Goal: Task Accomplishment & Management: Manage account settings

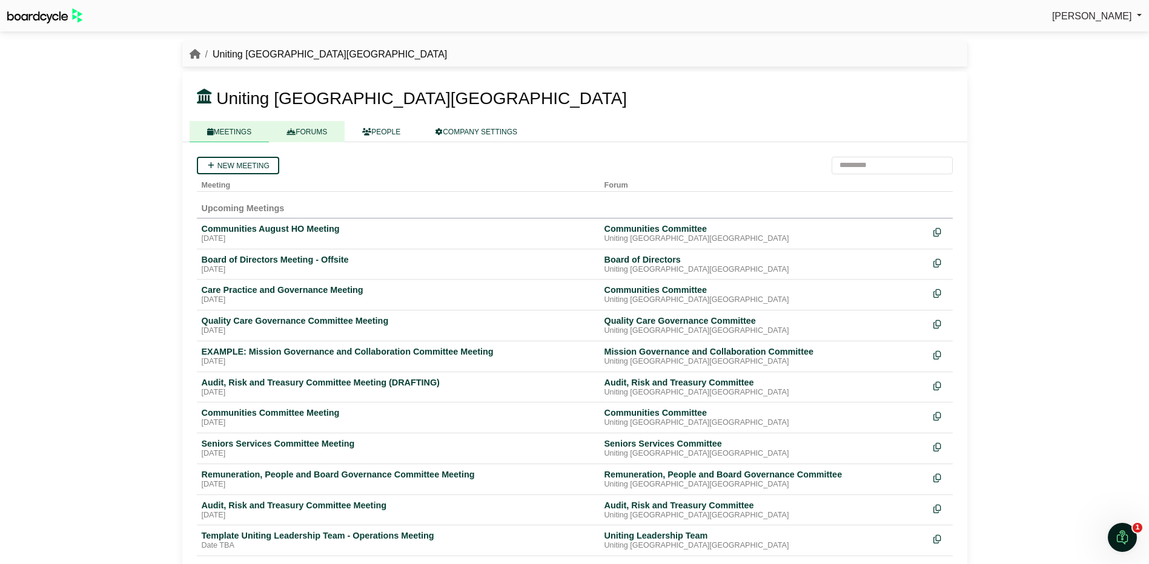
click at [303, 131] on link "FORUMS" at bounding box center [307, 131] width 76 height 21
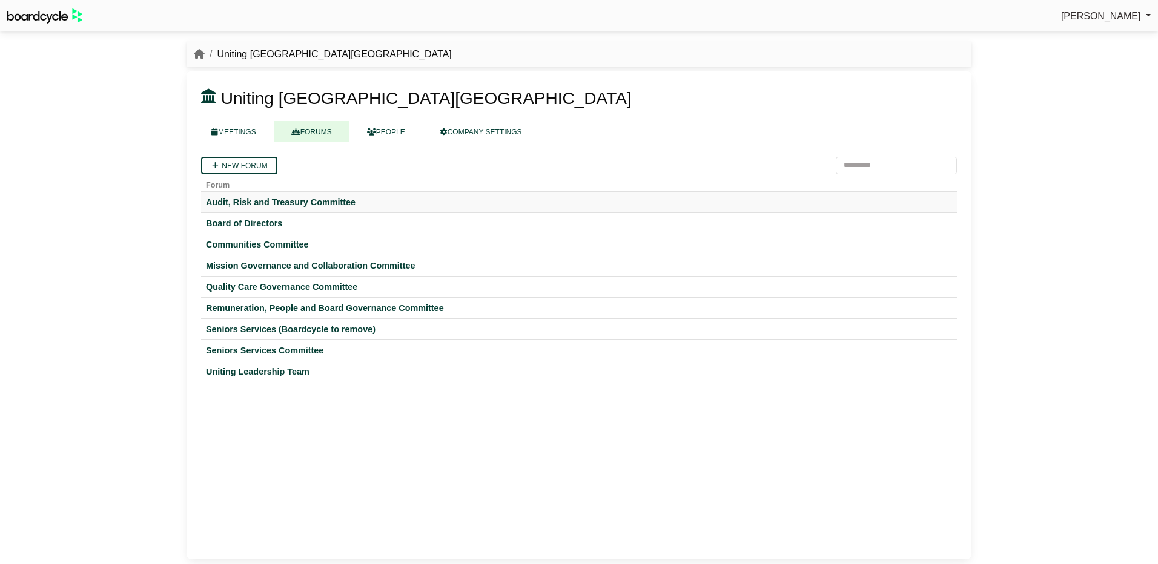
click at [276, 200] on div "Audit, Risk and Treasury Committee" at bounding box center [579, 202] width 746 height 11
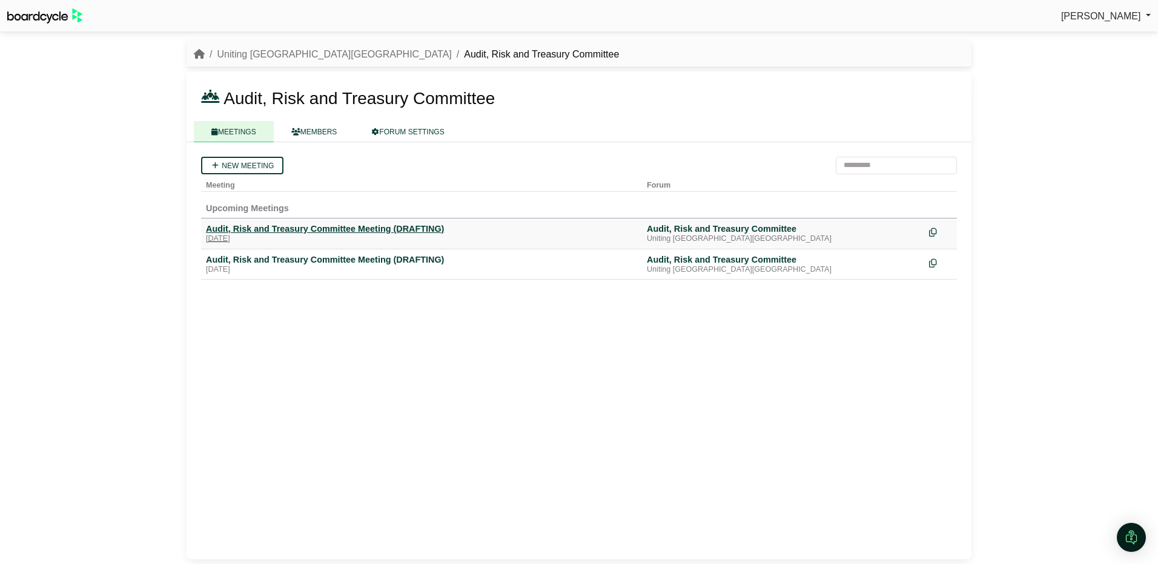
click at [274, 228] on div "Audit, Risk and Treasury Committee Meeting (DRAFTING)" at bounding box center [421, 228] width 431 height 11
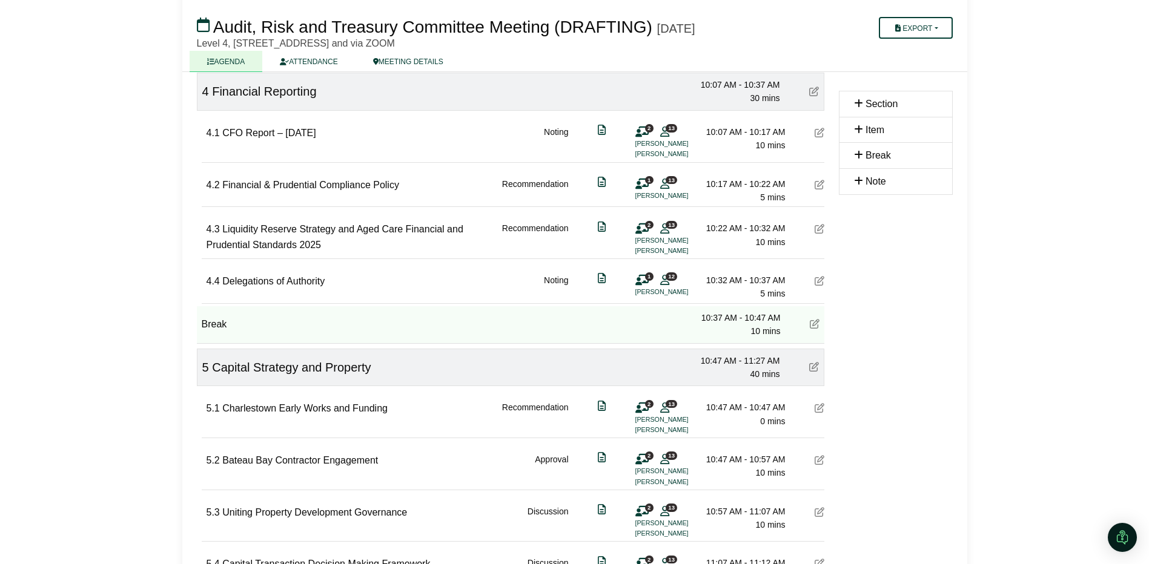
scroll to position [1030, 0]
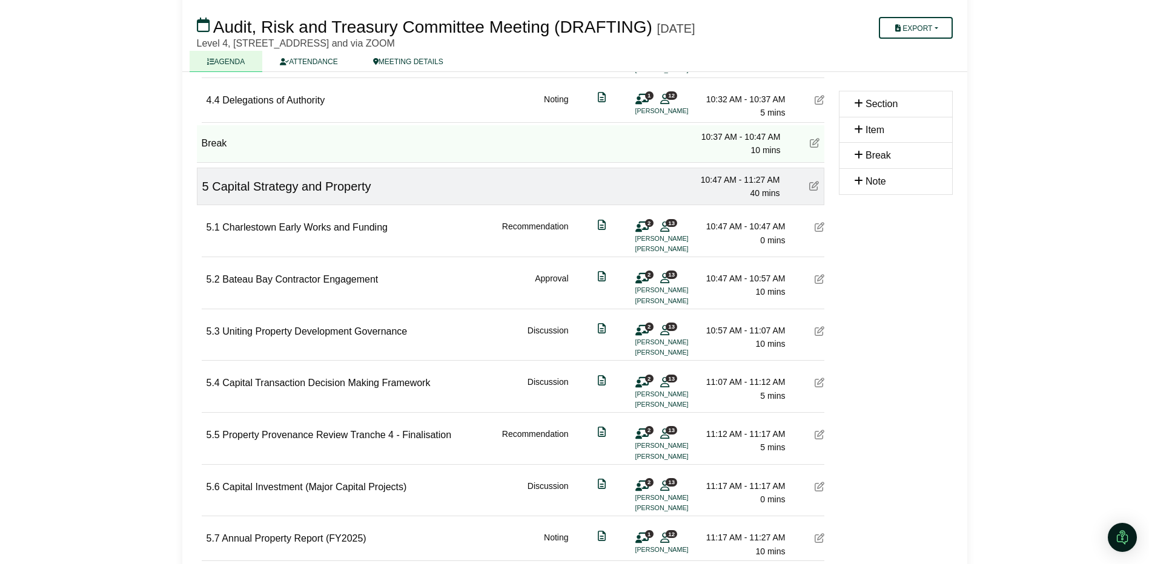
click at [819, 279] on icon at bounding box center [820, 279] width 10 height 10
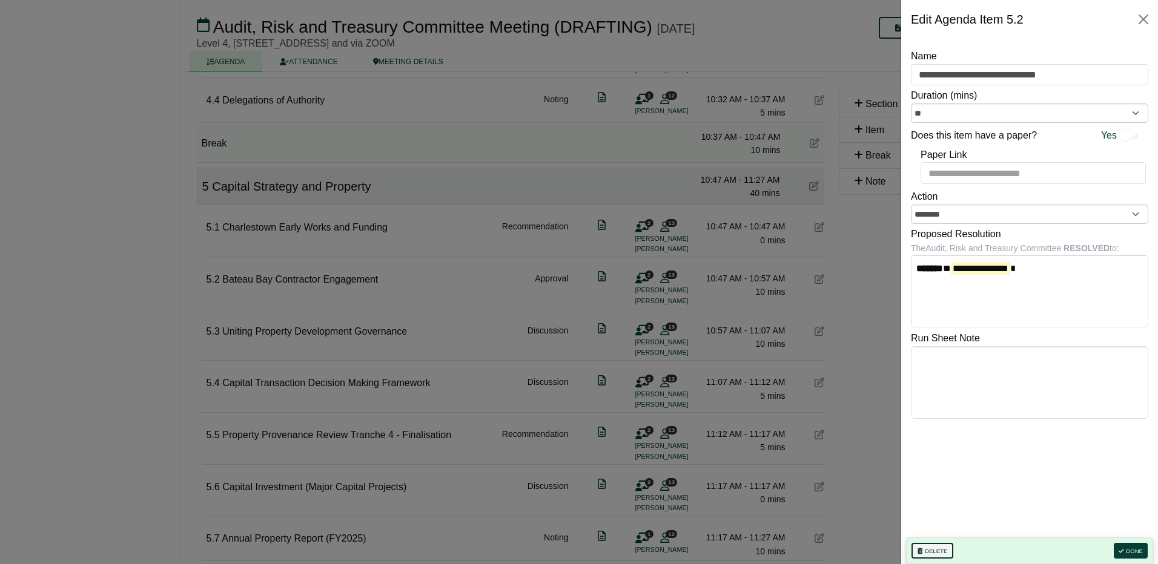
click at [933, 549] on button "Delete" at bounding box center [932, 551] width 42 height 16
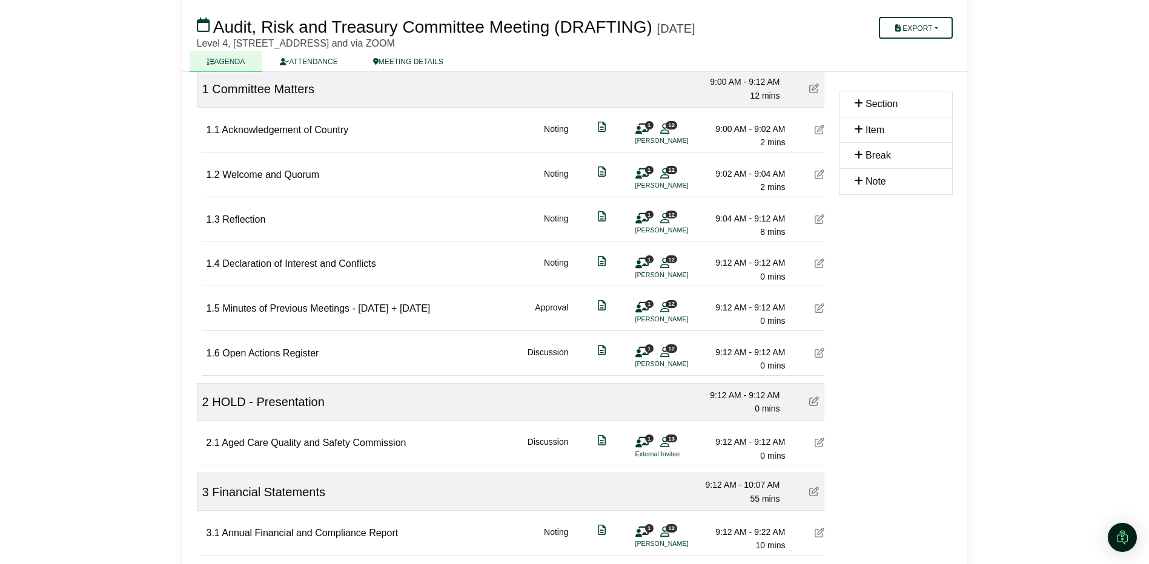
scroll to position [0, 0]
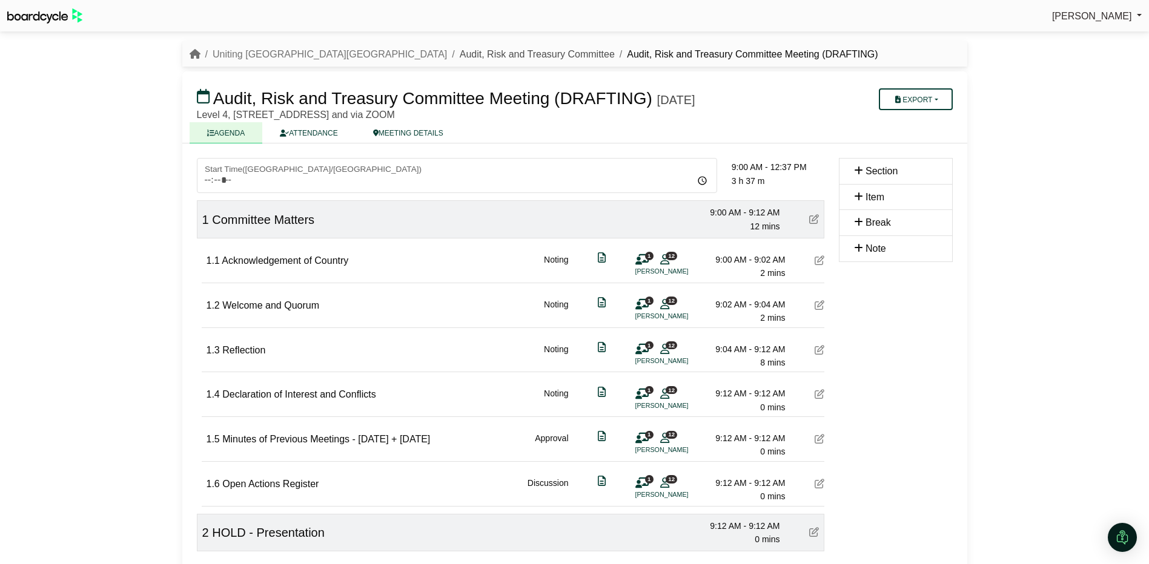
click at [460, 51] on link "Audit, Risk and Treasury Committee" at bounding box center [537, 54] width 155 height 10
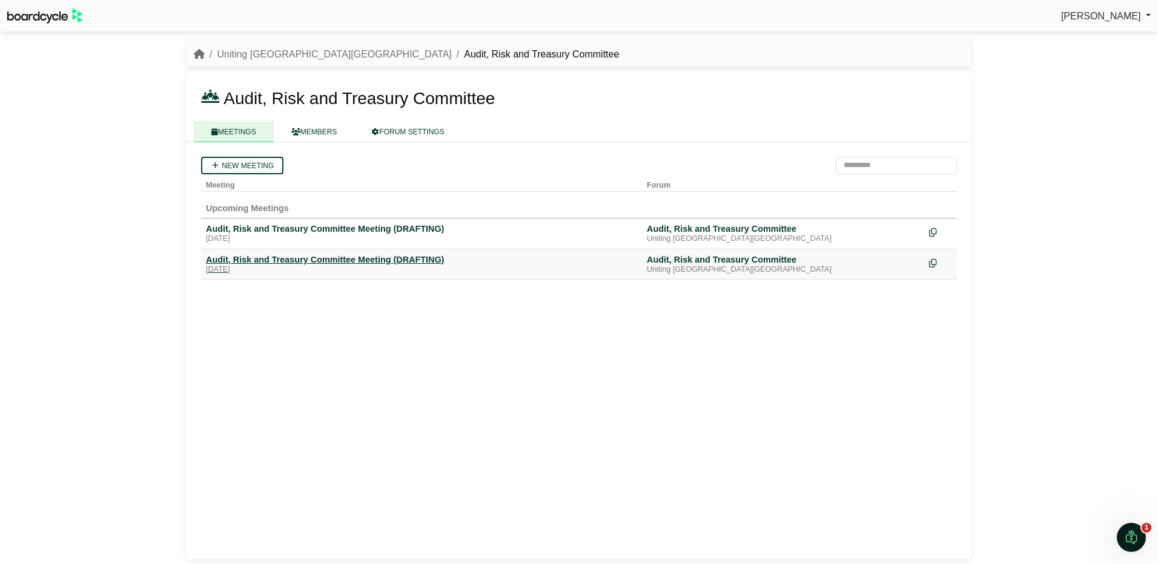
click at [326, 256] on div "Audit, Risk and Treasury Committee Meeting (DRAFTING)" at bounding box center [421, 259] width 431 height 11
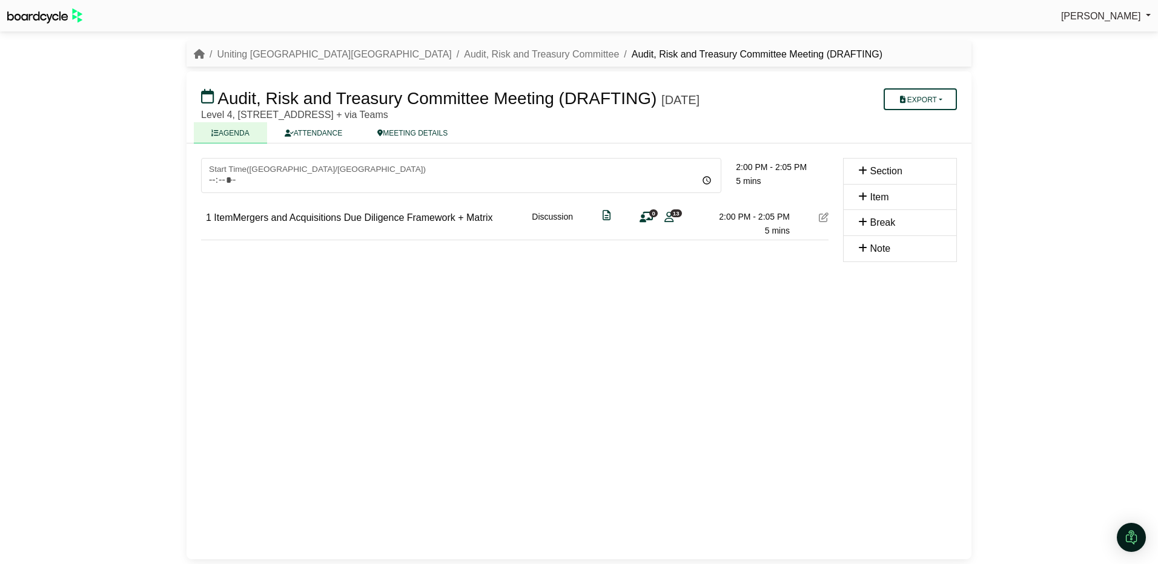
click at [825, 216] on icon at bounding box center [824, 218] width 10 height 10
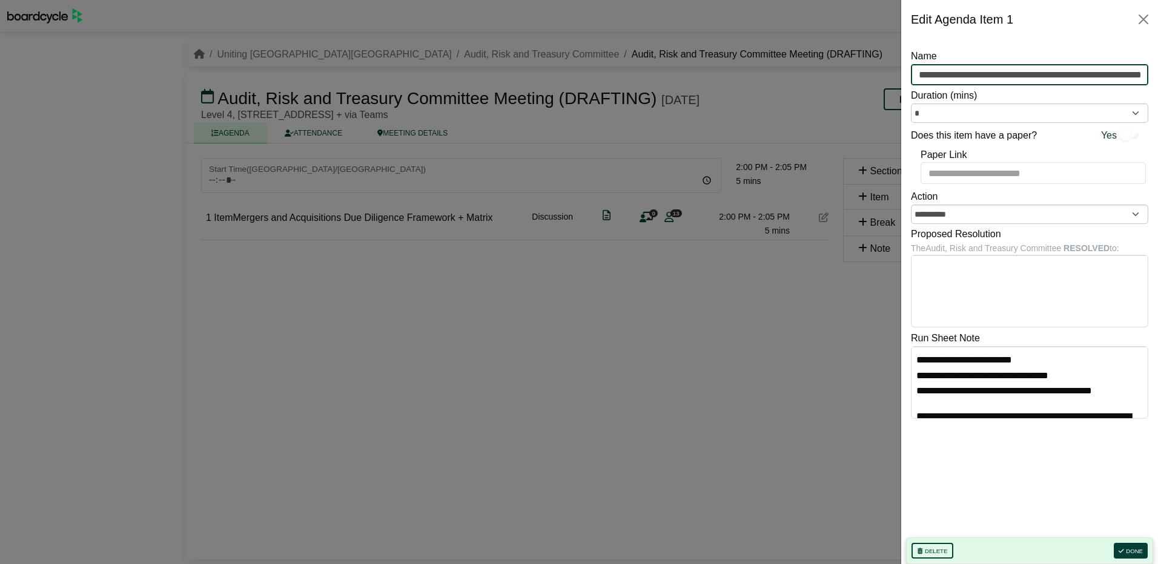
drag, startPoint x: 939, startPoint y: 74, endPoint x: 853, endPoint y: 68, distance: 86.2
click at [853, 68] on body "Simone Ingersoll Sign Out Uniting NSW.ACT Audit, Risk and Treasury Committee Au…" at bounding box center [579, 282] width 1158 height 564
type input "**********"
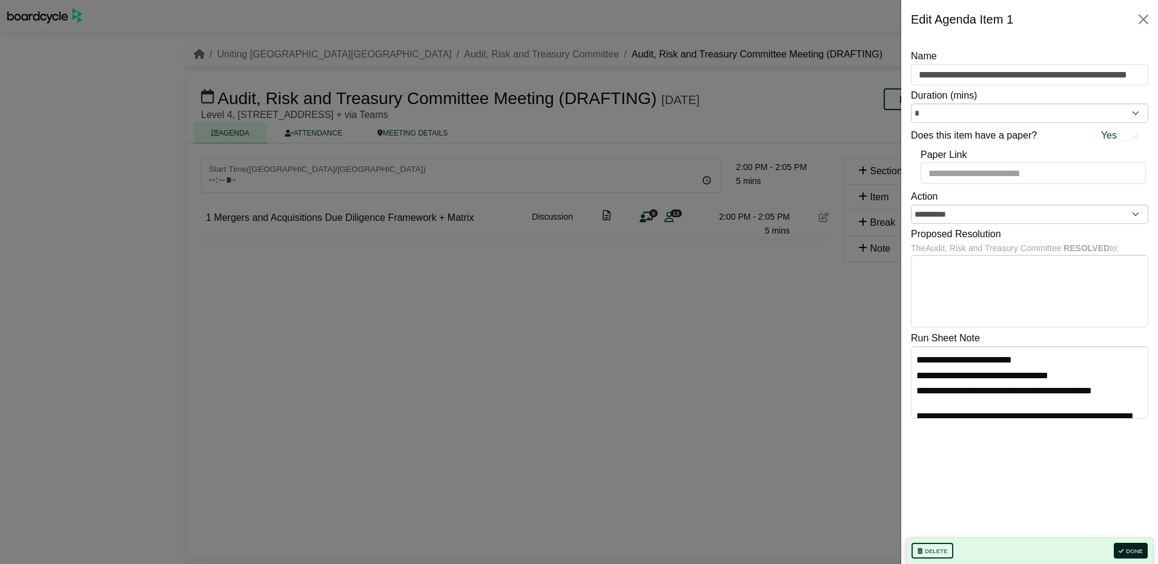
click at [1126, 545] on button "Done" at bounding box center [1131, 551] width 34 height 16
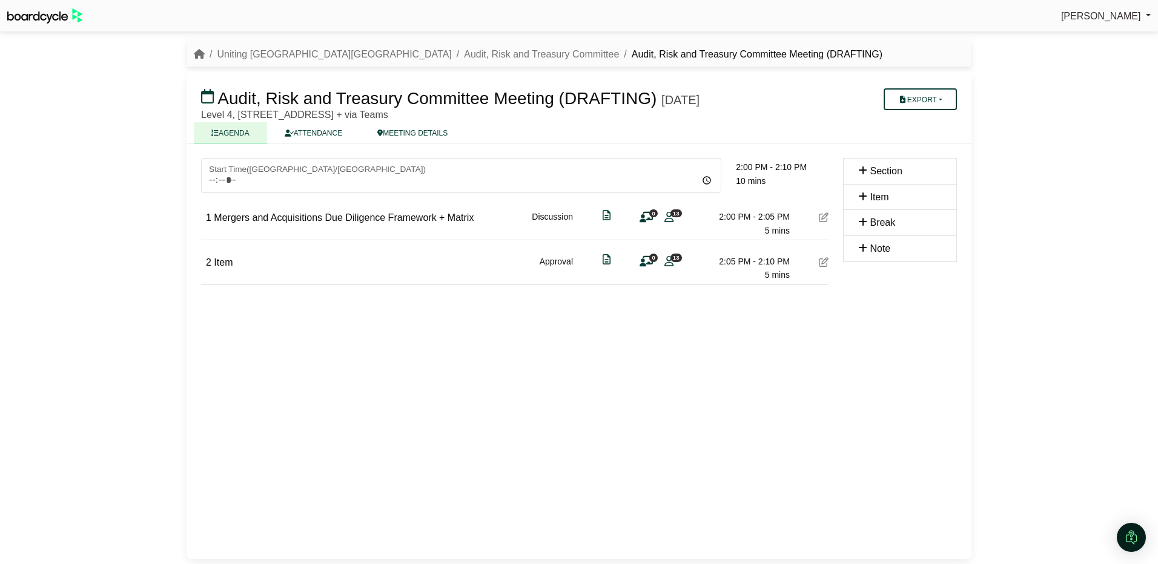
click at [822, 263] on icon at bounding box center [824, 262] width 10 height 10
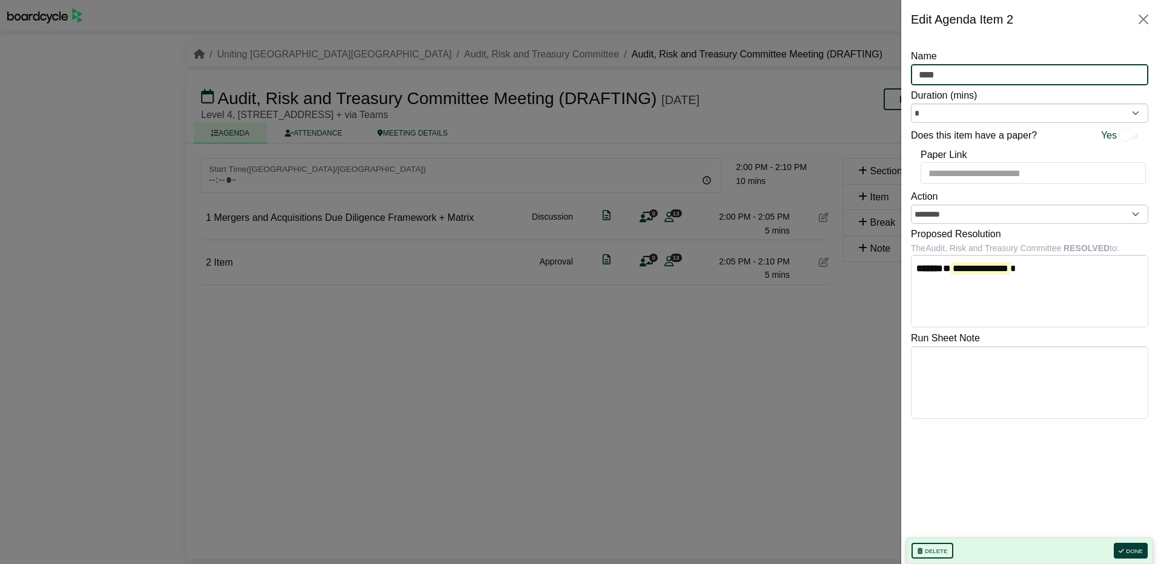
drag, startPoint x: 967, startPoint y: 76, endPoint x: 889, endPoint y: 73, distance: 78.2
click at [889, 73] on body "Simone Ingersoll Sign Out Uniting NSW.ACT Audit, Risk and Treasury Committee Au…" at bounding box center [579, 282] width 1158 height 564
type input "**********"
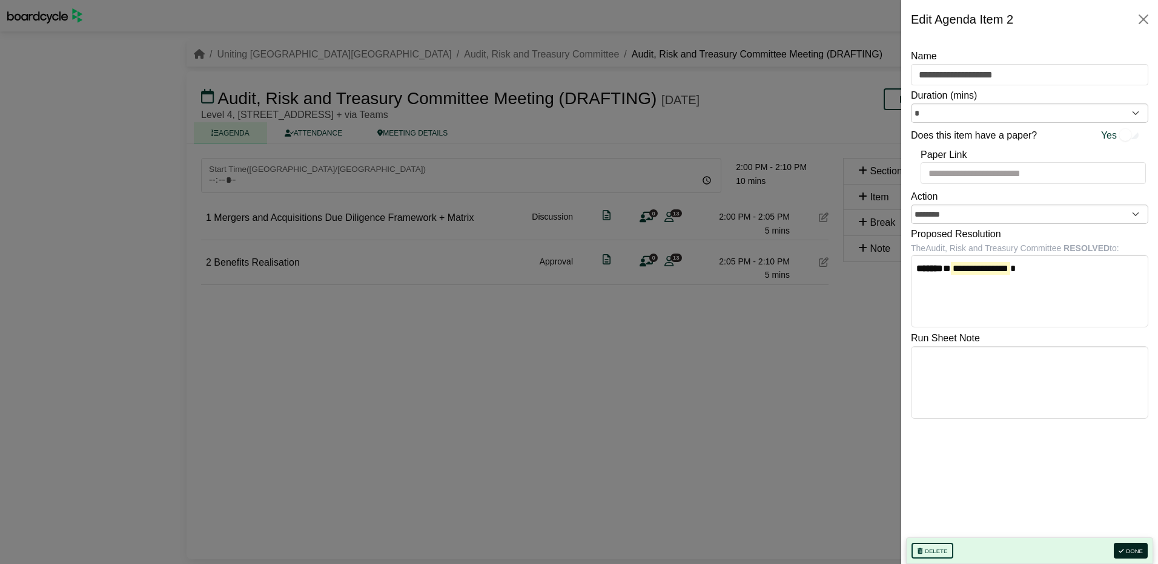
click at [1130, 548] on button "Done" at bounding box center [1131, 551] width 34 height 16
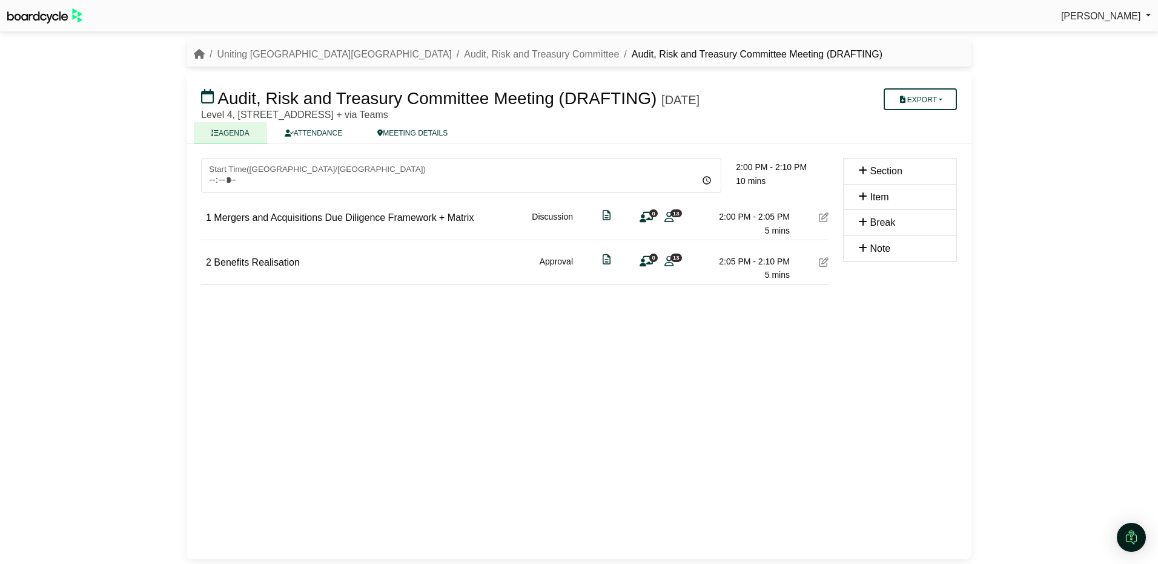
click at [303, 372] on div "***** Start Time ( Australia/Sydney ) 09:00 10:00 11:00 12:00 13:00 14:00 2:00 …" at bounding box center [579, 352] width 785 height 416
click at [464, 53] on link "Audit, Risk and Treasury Committee" at bounding box center [541, 54] width 155 height 10
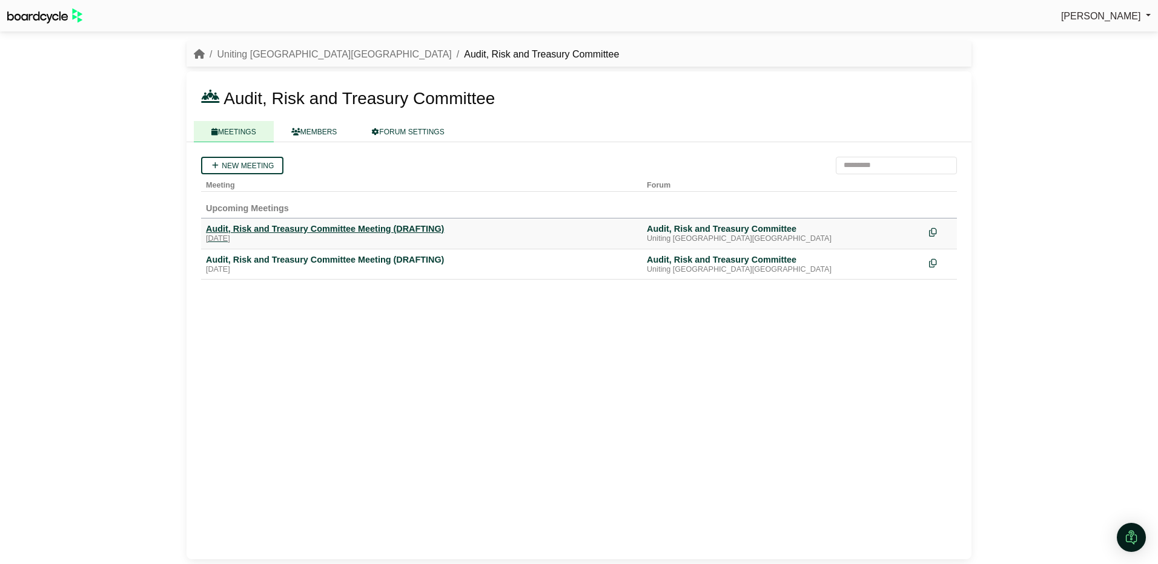
click at [299, 228] on div "Audit, Risk and Treasury Committee Meeting (DRAFTING)" at bounding box center [421, 228] width 431 height 11
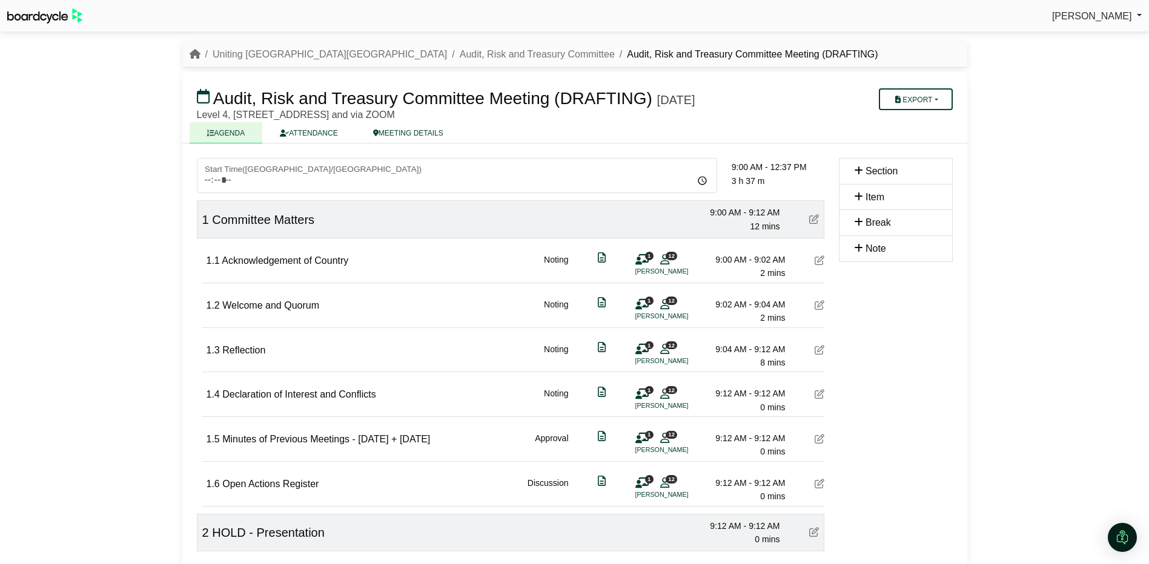
click at [246, 260] on span "Acknowledgement of Country" at bounding box center [285, 261] width 127 height 10
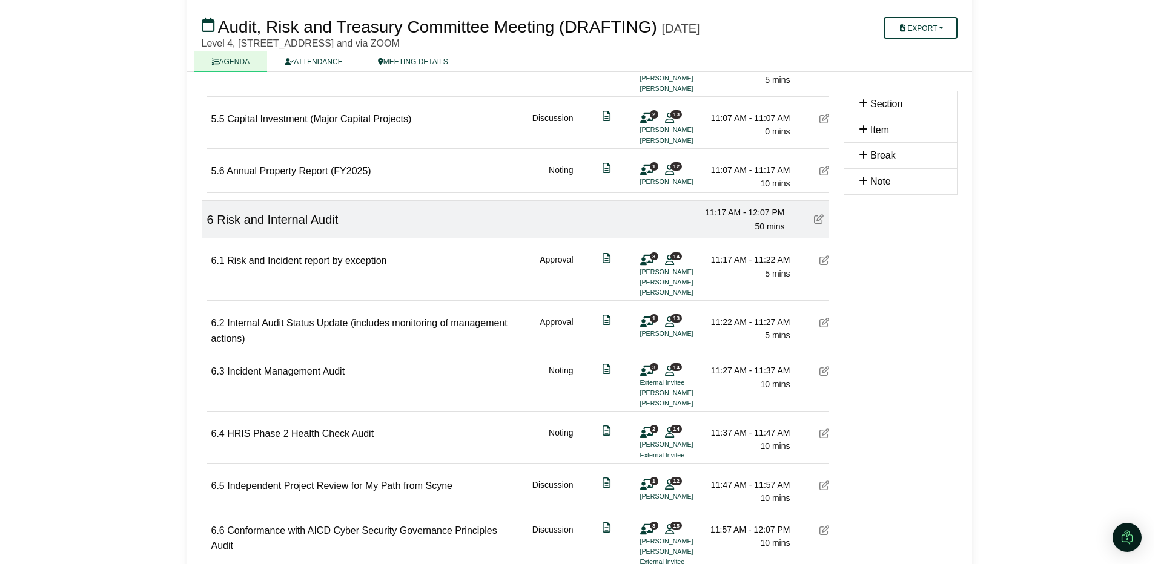
scroll to position [1357, 0]
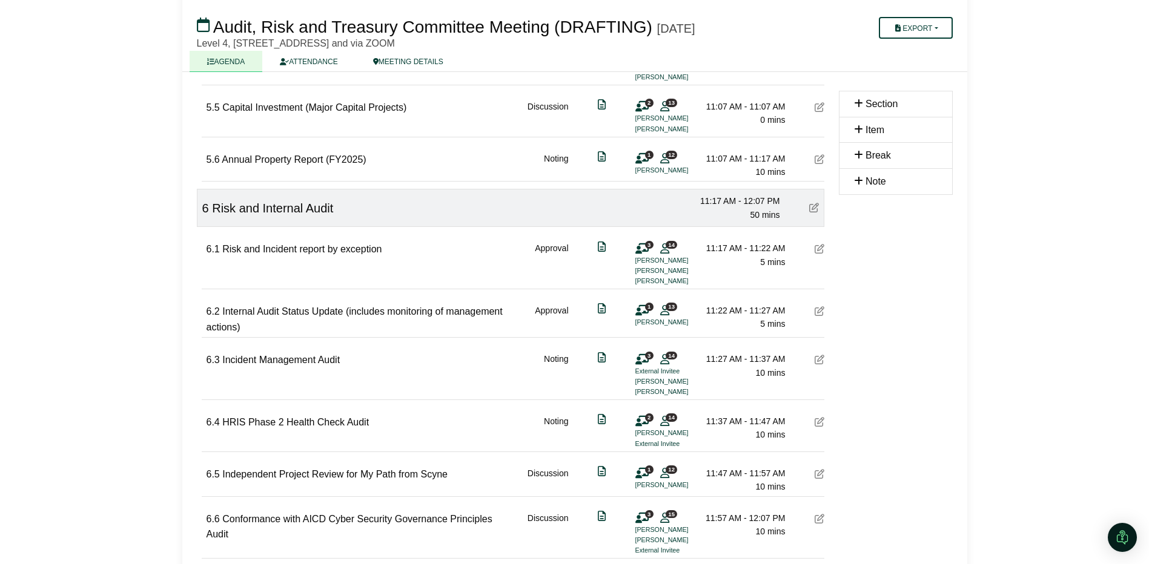
click at [818, 250] on icon at bounding box center [820, 249] width 10 height 10
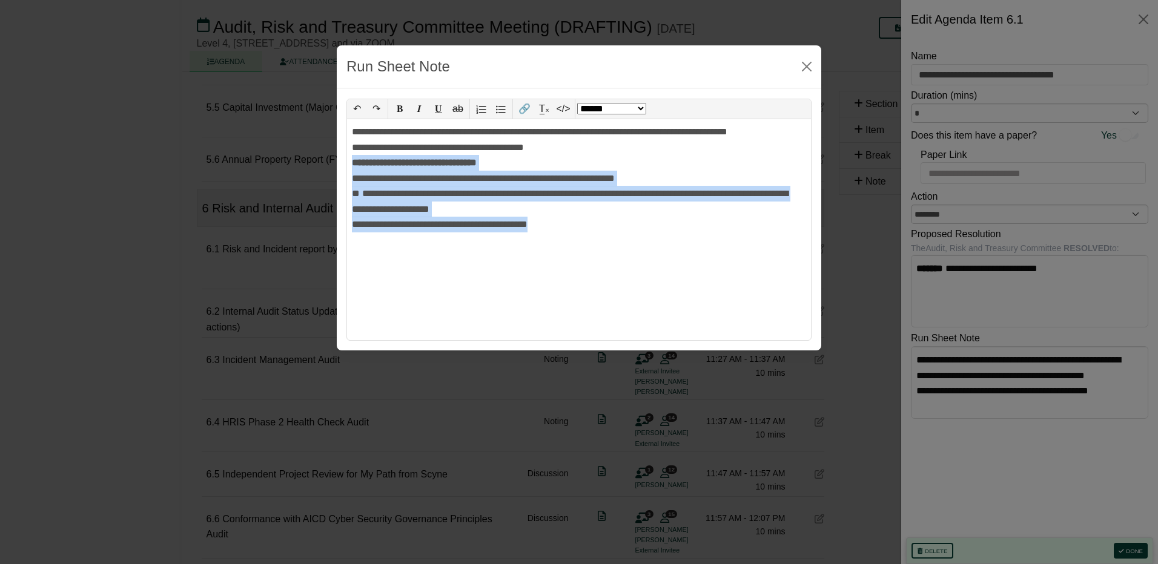
drag, startPoint x: 558, startPoint y: 227, endPoint x: 352, endPoint y: 165, distance: 215.6
click at [352, 165] on div "**********" at bounding box center [579, 229] width 464 height 221
copy div "**********"
click at [808, 61] on button "Close" at bounding box center [806, 66] width 19 height 19
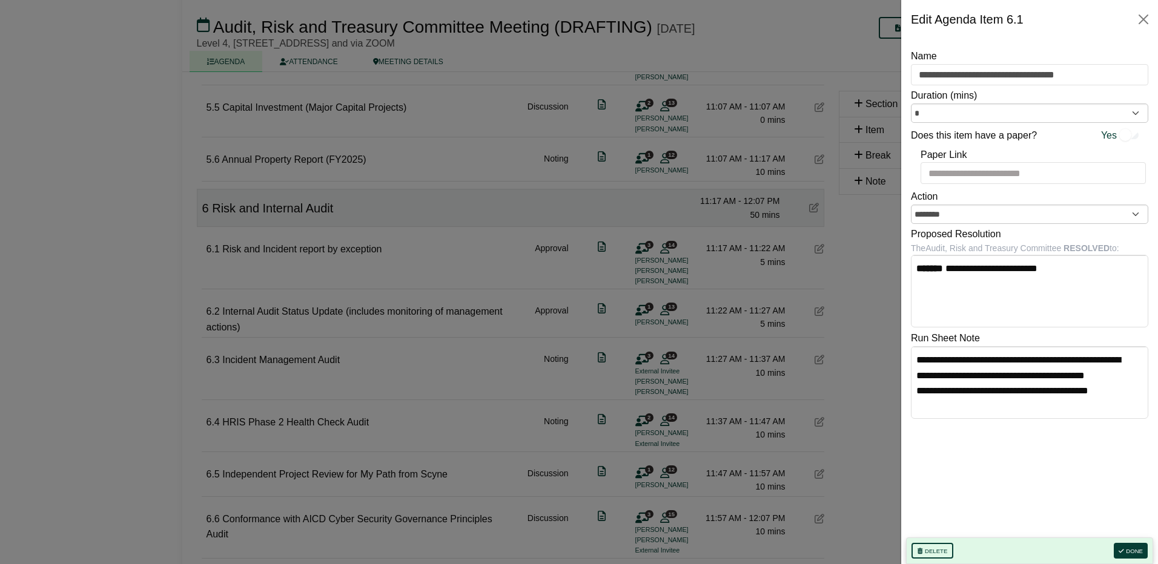
click at [444, 325] on div at bounding box center [579, 282] width 1158 height 564
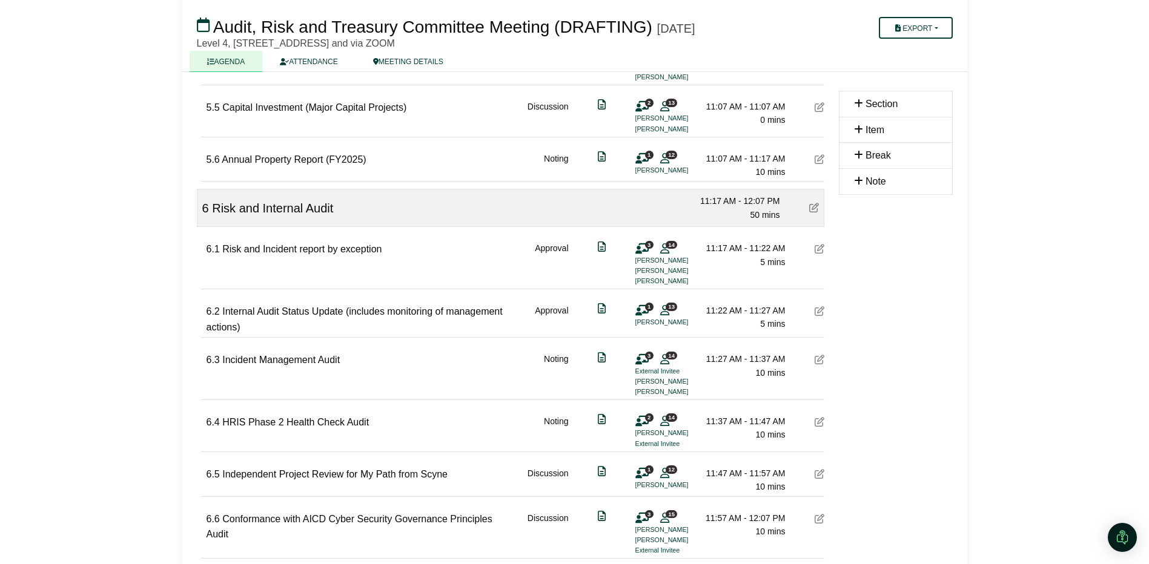
click at [817, 311] on icon at bounding box center [820, 311] width 10 height 10
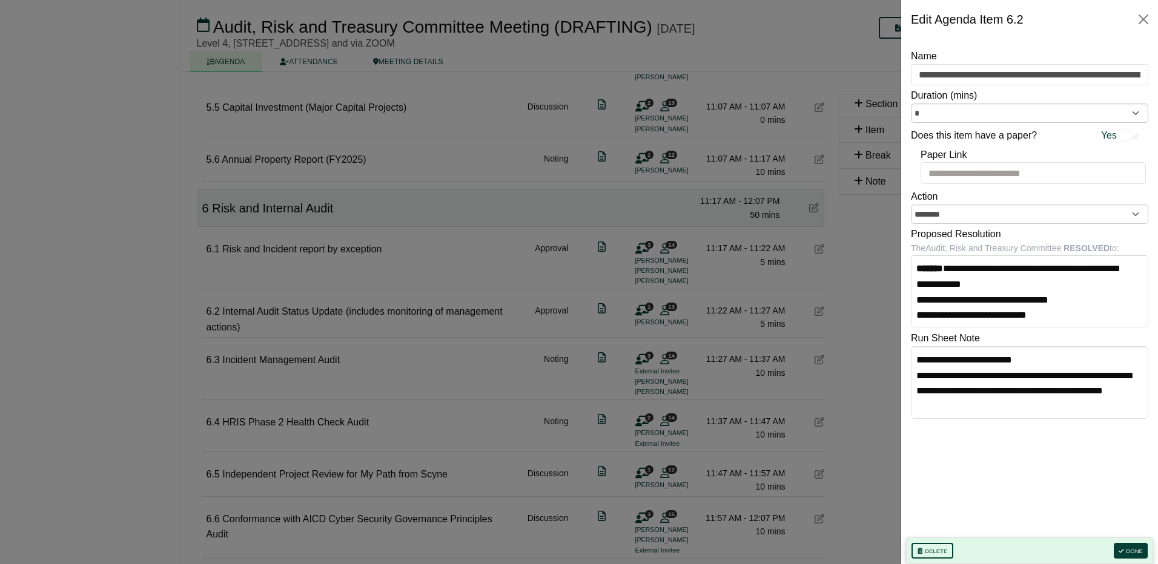
scroll to position [1, 0]
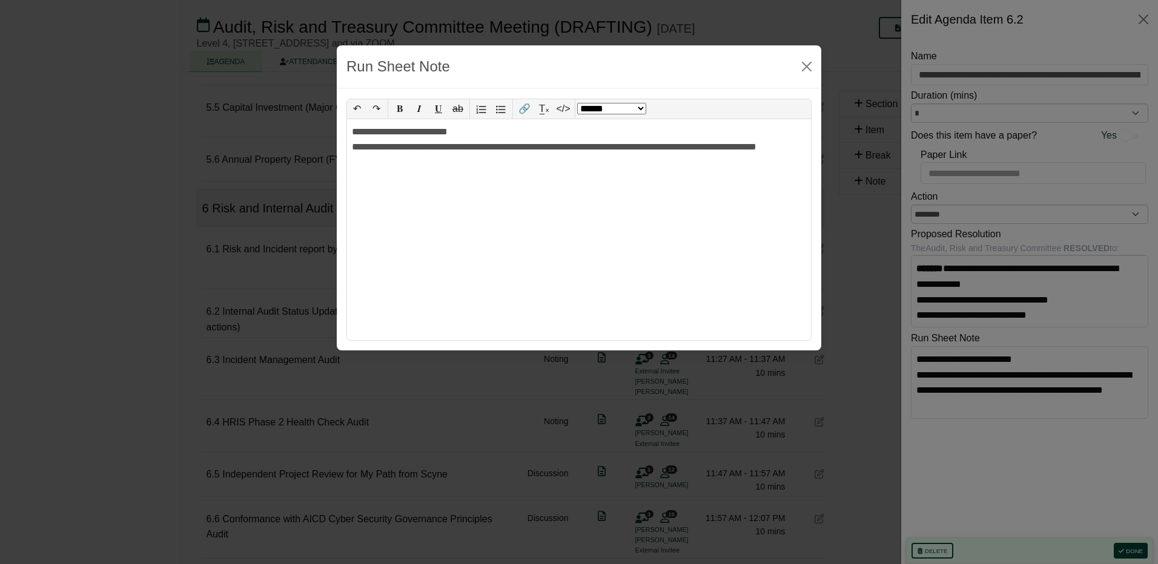
click at [564, 238] on div "**********" at bounding box center [579, 229] width 464 height 221
click at [804, 64] on button "Close" at bounding box center [806, 66] width 19 height 19
select select "******"
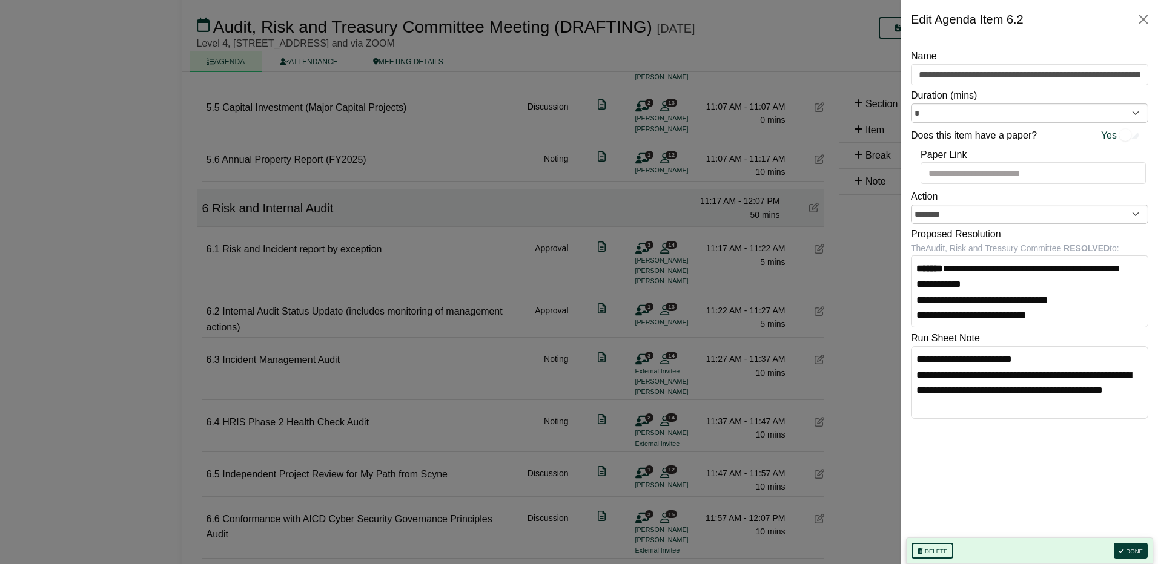
click at [353, 326] on div at bounding box center [579, 282] width 1158 height 564
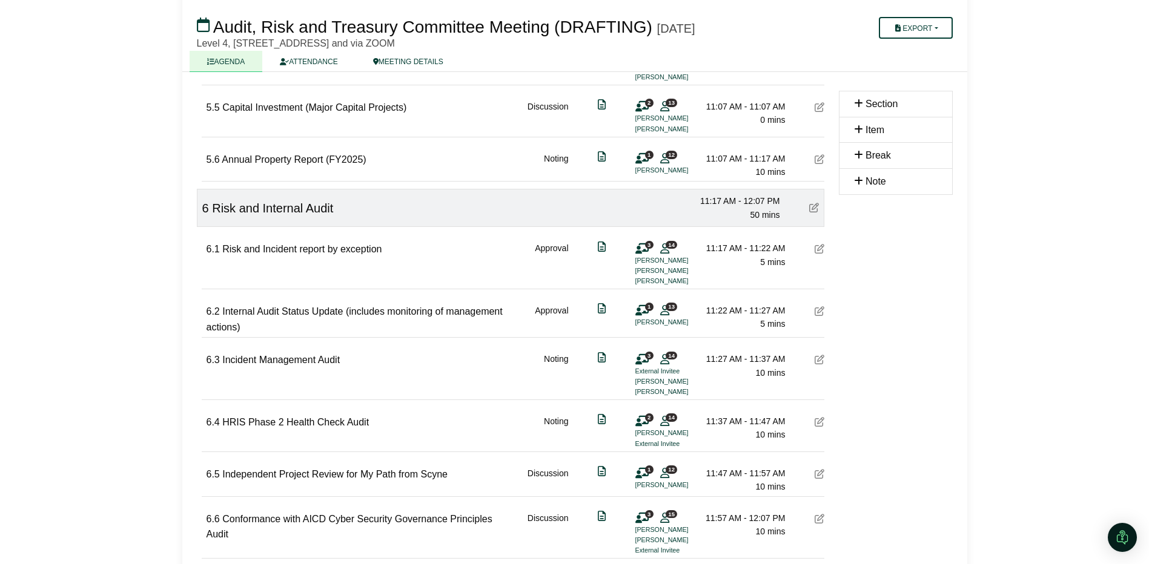
click at [819, 312] on icon at bounding box center [820, 311] width 10 height 10
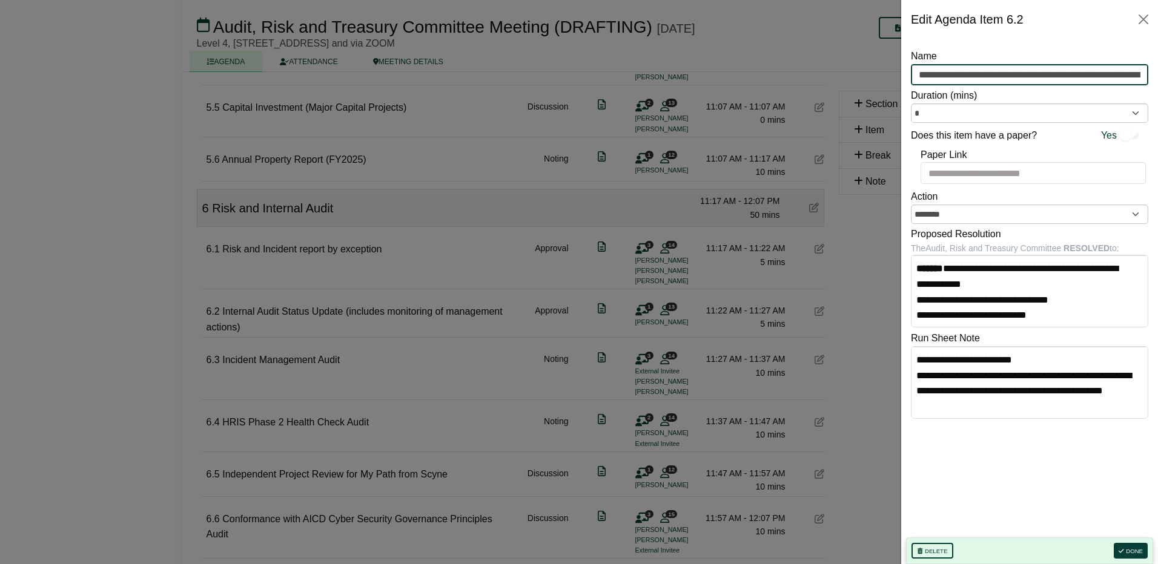
scroll to position [0, 98]
drag, startPoint x: 918, startPoint y: 73, endPoint x: 1179, endPoint y: 65, distance: 261.1
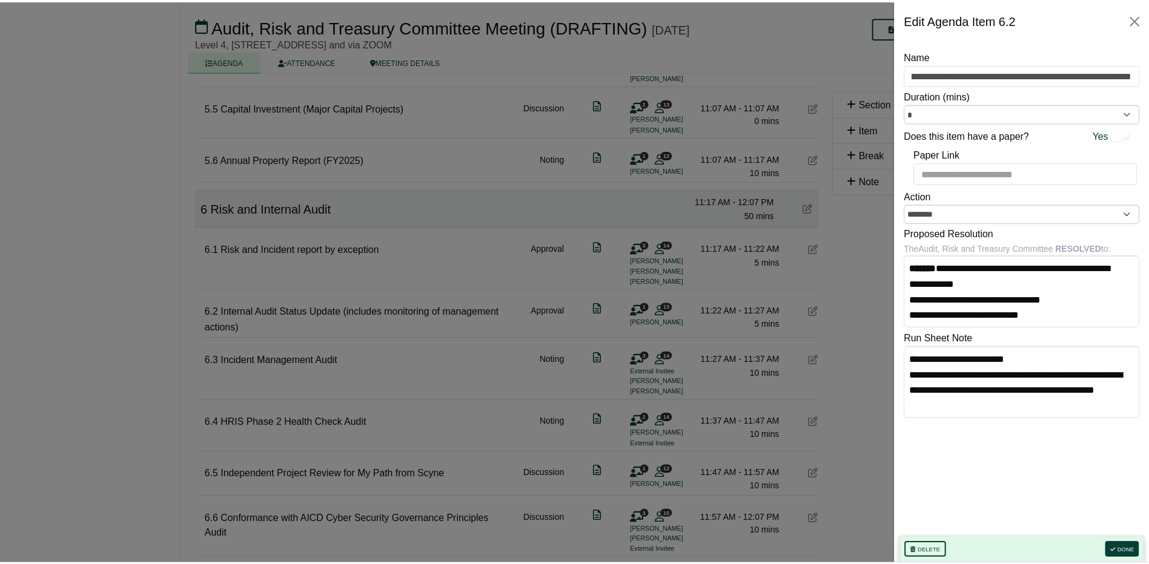
scroll to position [0, 0]
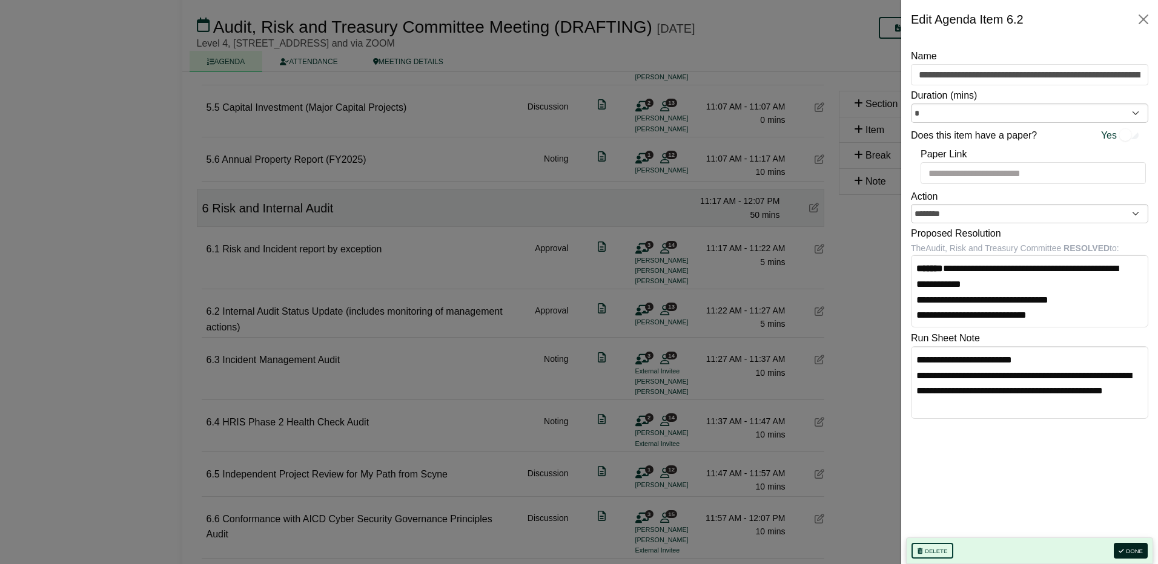
click at [1129, 547] on button "Done" at bounding box center [1131, 551] width 34 height 16
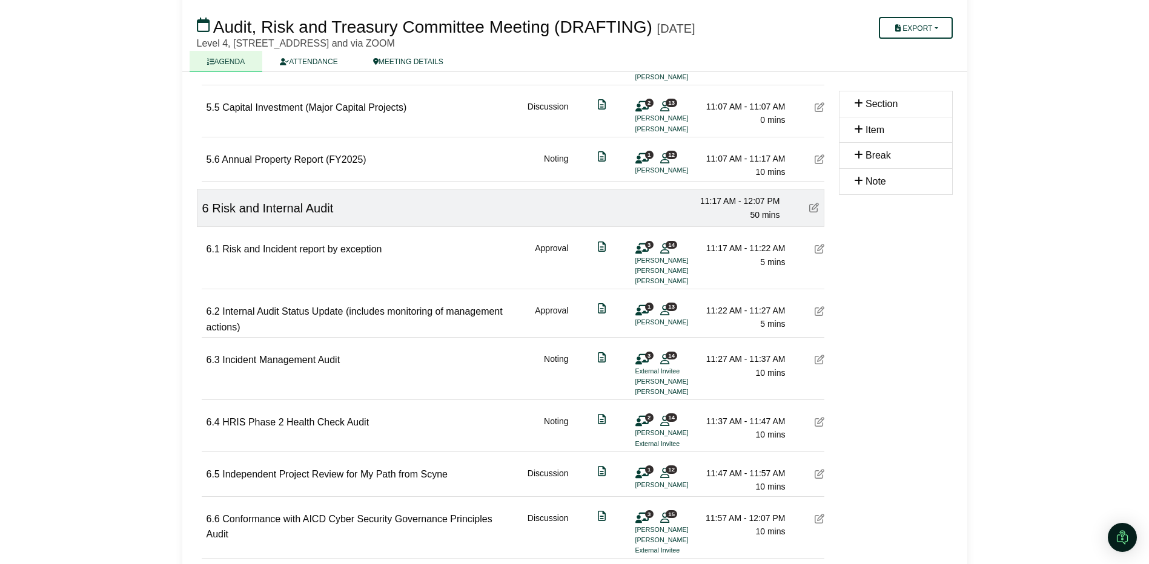
click at [822, 363] on icon at bounding box center [820, 360] width 10 height 10
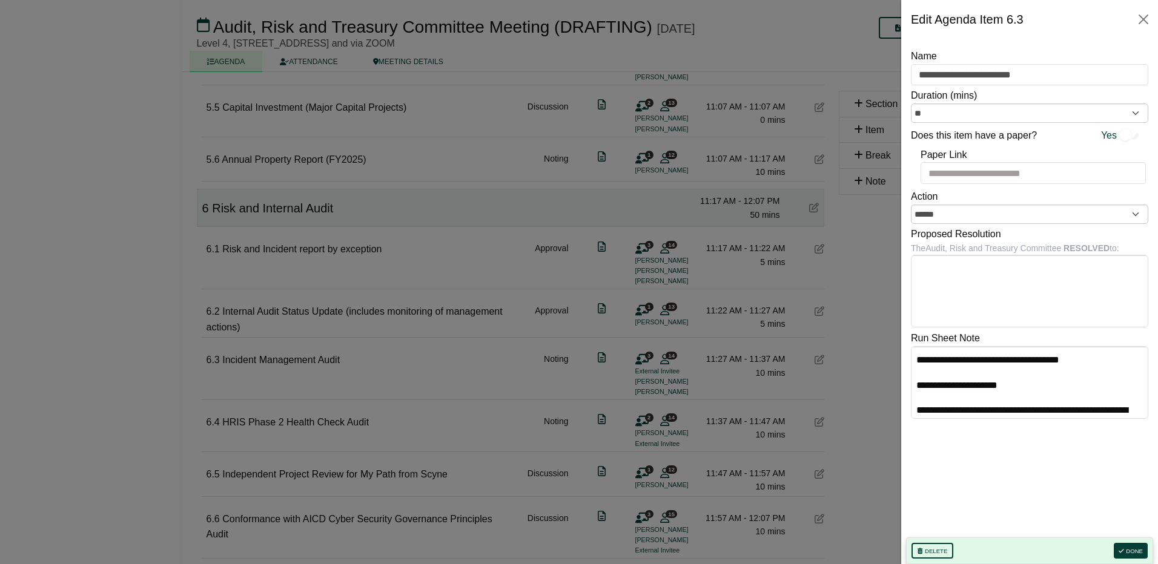
click at [822, 363] on div at bounding box center [579, 282] width 1158 height 564
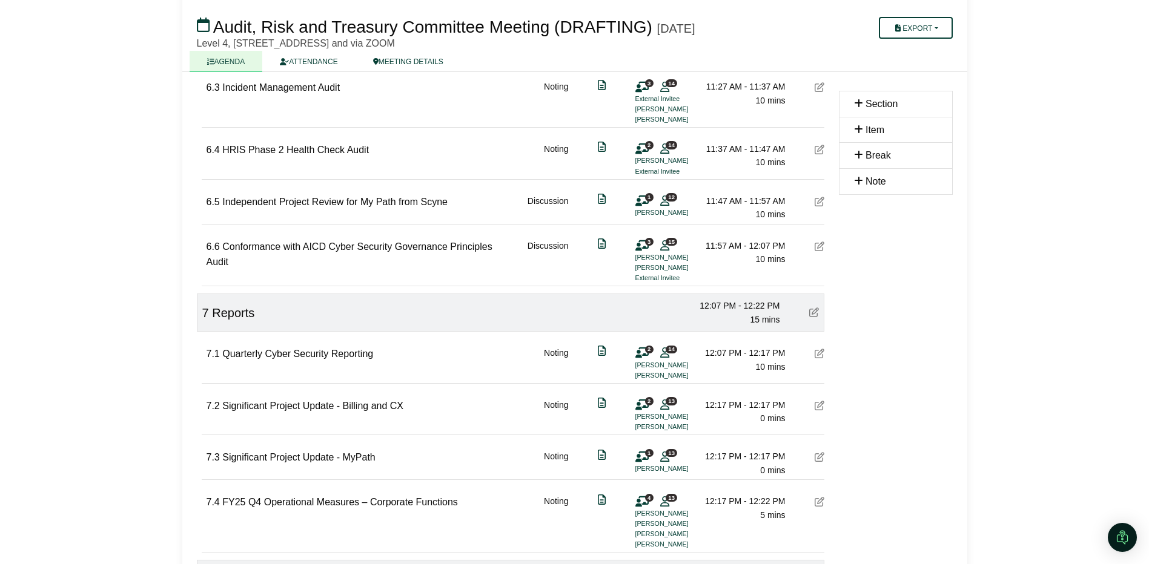
scroll to position [1599, 0]
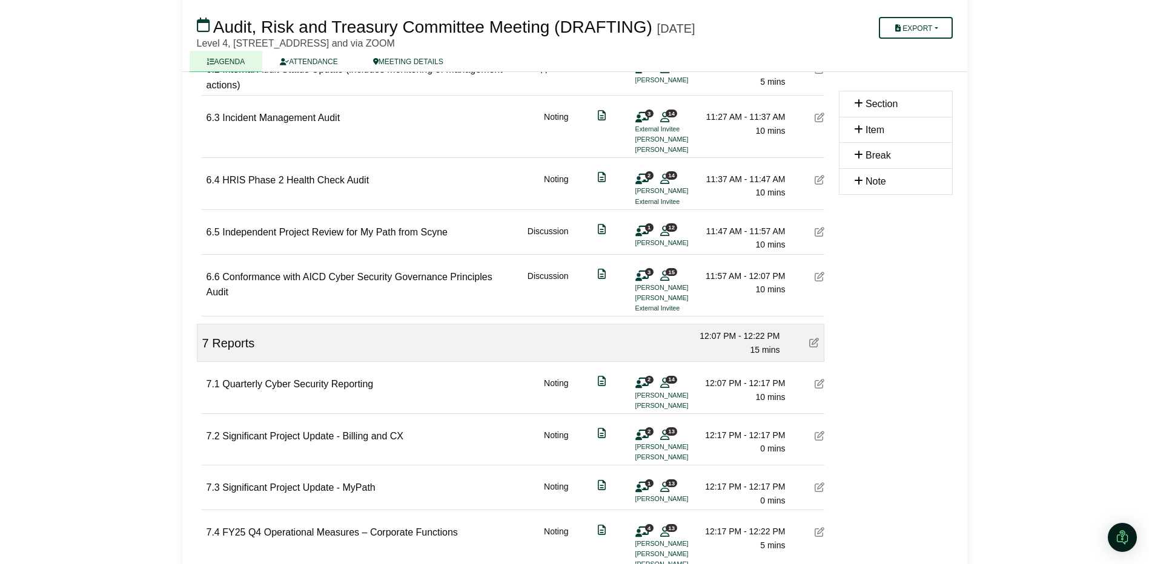
click at [259, 409] on div "7.1 Quarterly Cyber Security Reporting" at bounding box center [290, 394] width 167 height 35
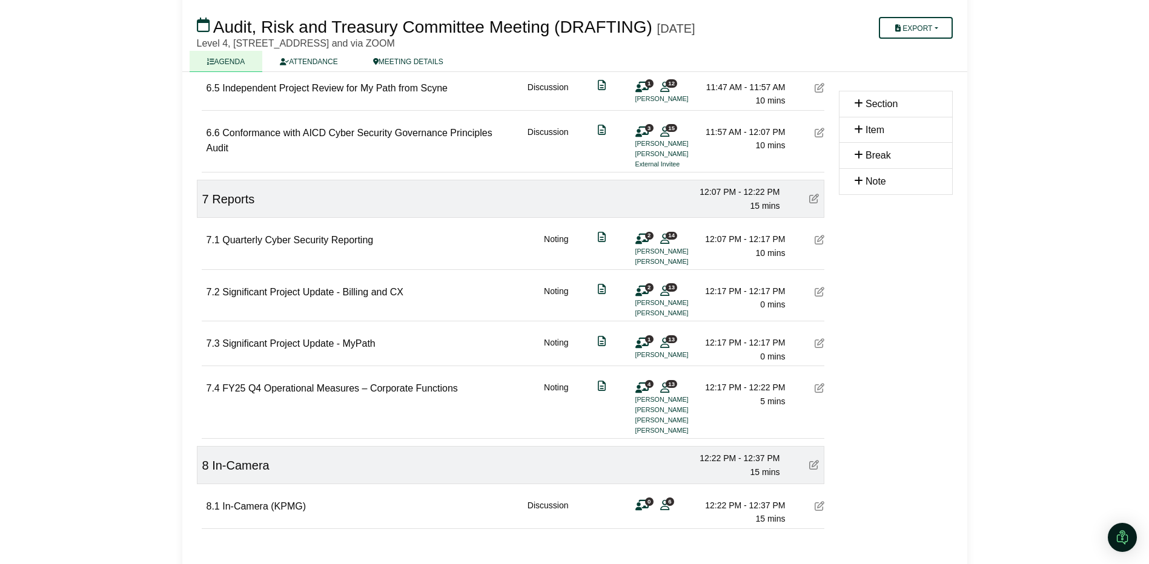
scroll to position [1781, 0]
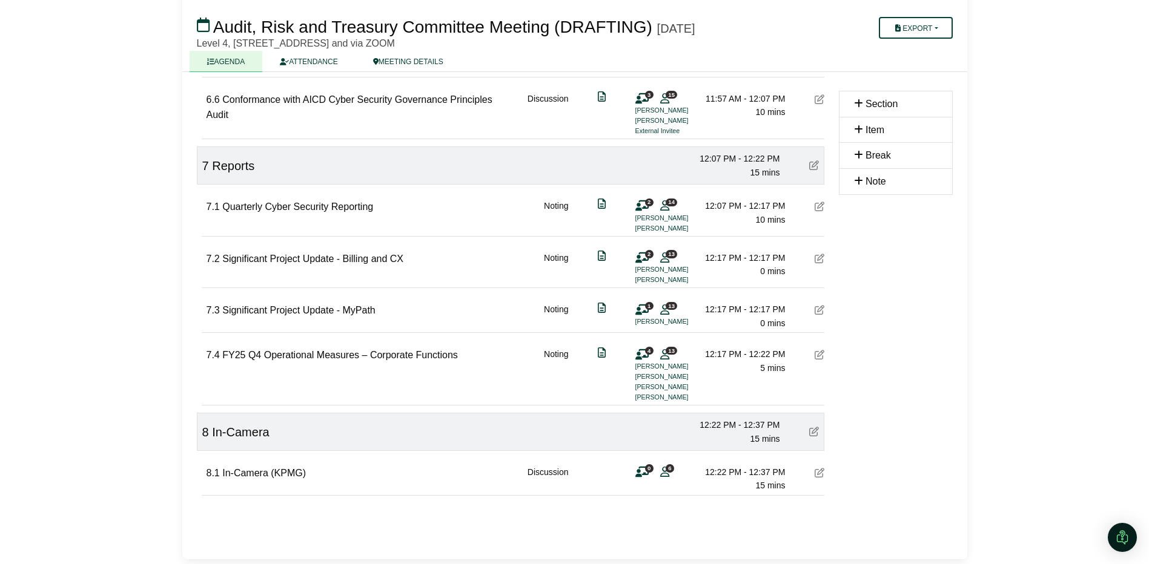
click at [253, 379] on div "7.4 FY25 Q4 Operational Measures – Corporate Functions" at bounding box center [332, 375] width 251 height 55
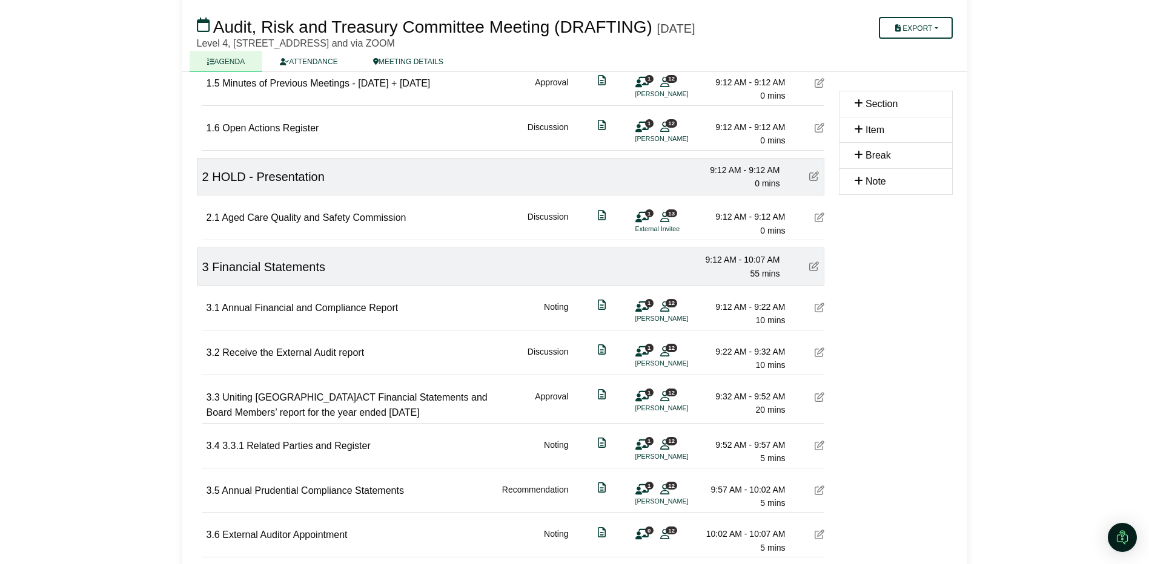
scroll to position [363, 0]
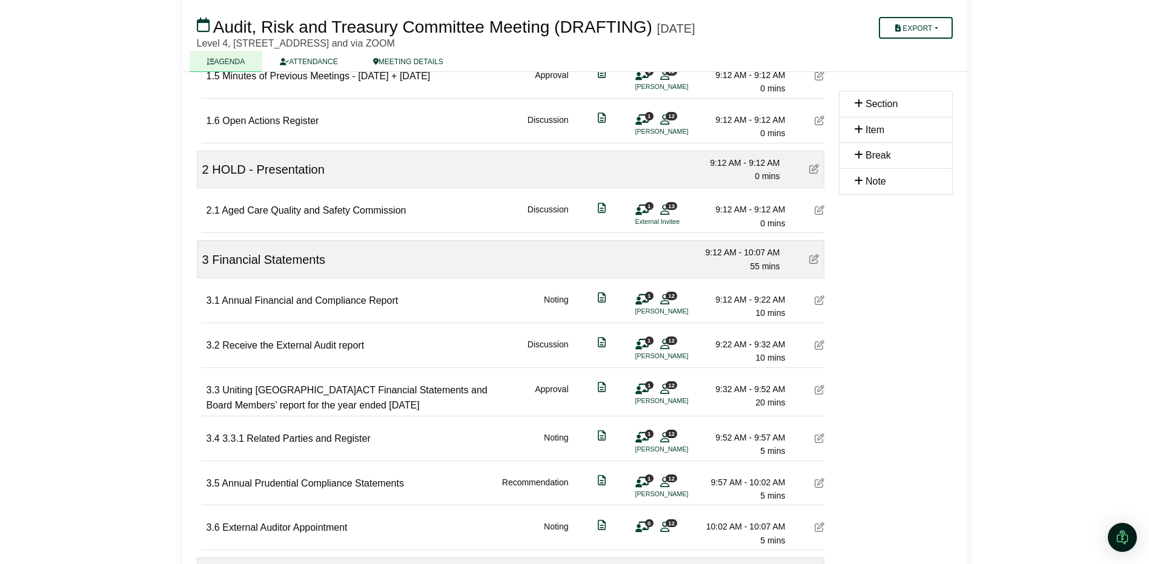
click at [231, 306] on span "Annual Financial and Compliance Report" at bounding box center [310, 301] width 176 height 10
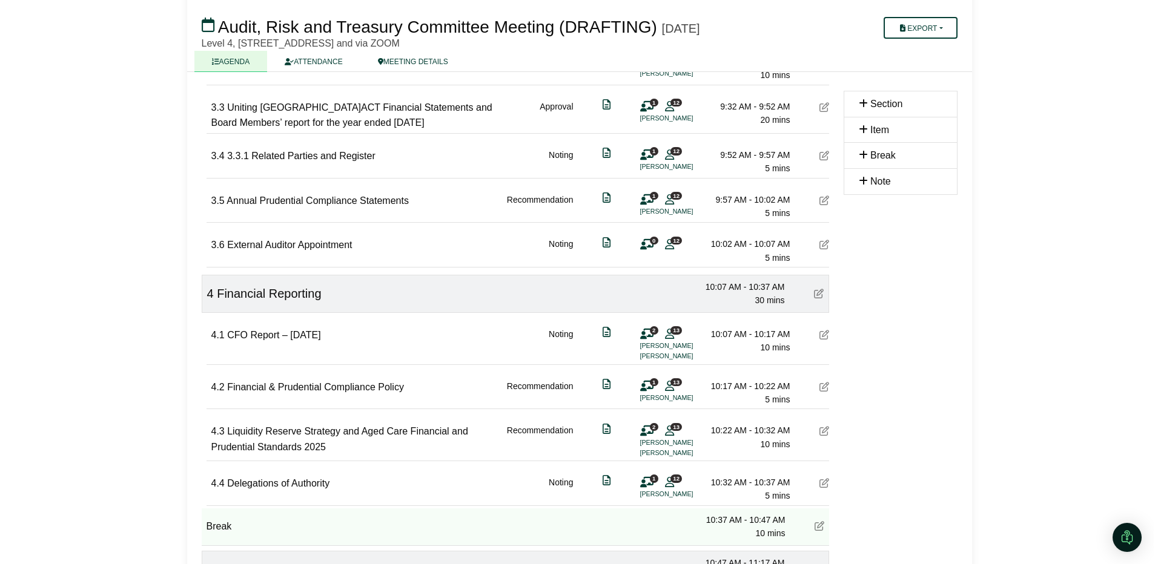
scroll to position [666, 0]
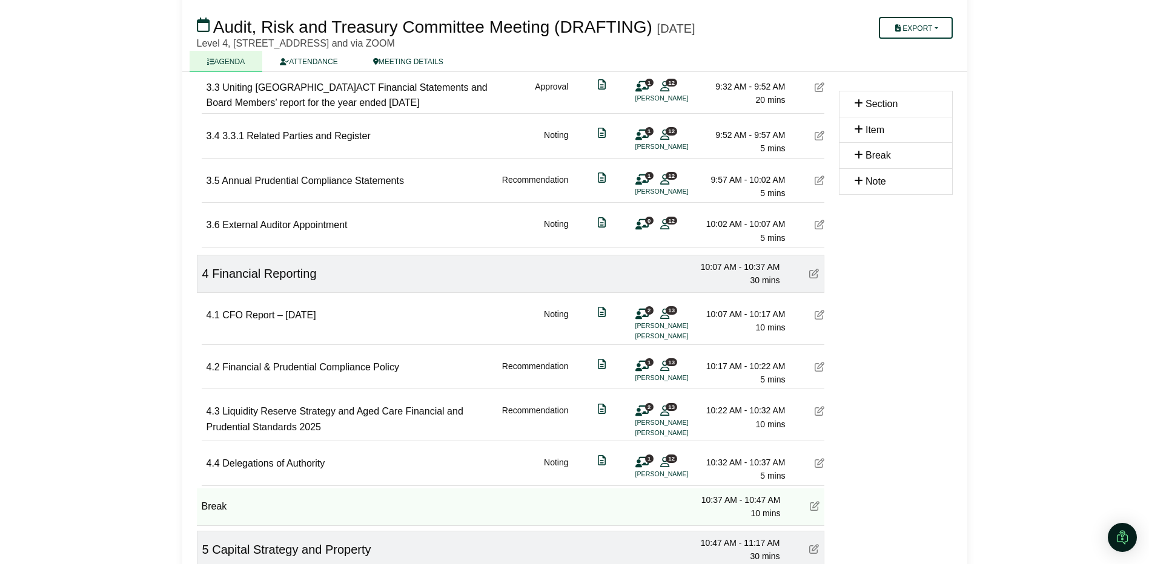
click at [819, 416] on icon at bounding box center [820, 411] width 10 height 10
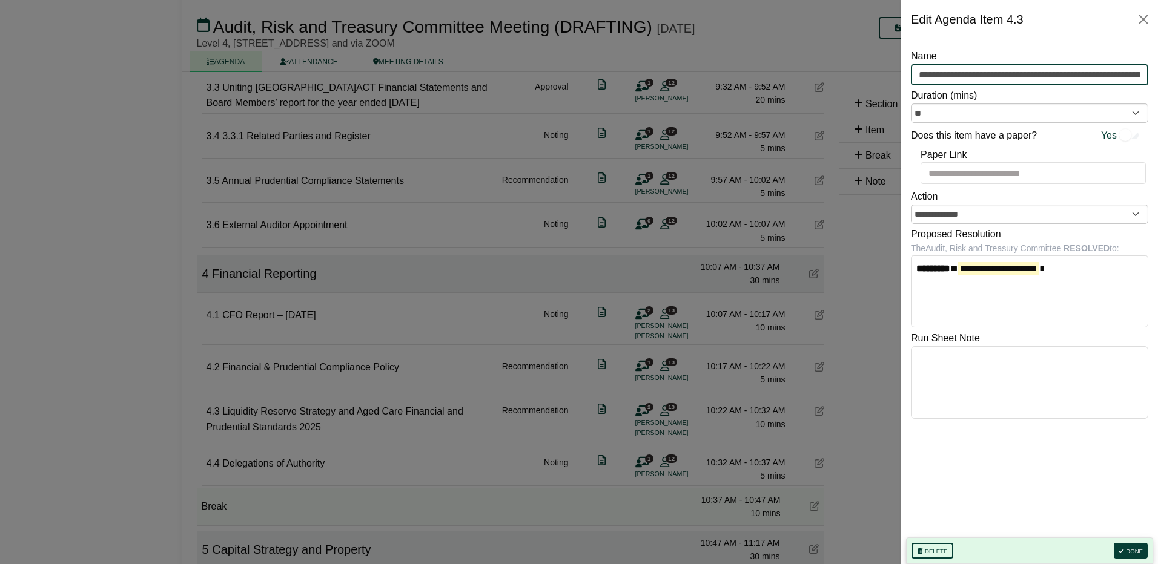
scroll to position [0, 131]
drag, startPoint x: 918, startPoint y: 74, endPoint x: 1188, endPoint y: 57, distance: 270.7
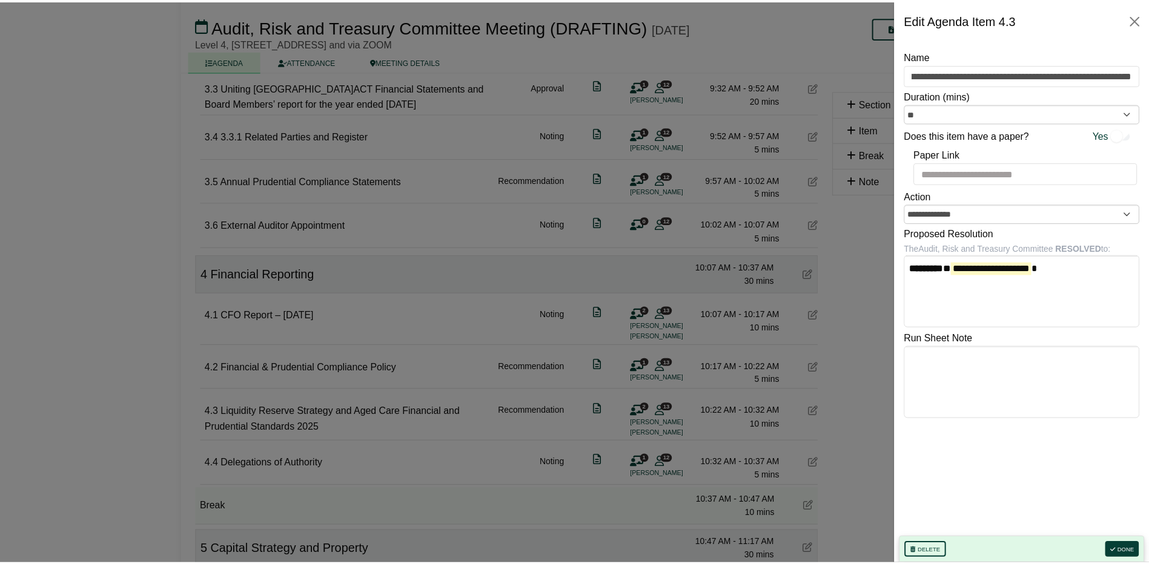
scroll to position [0, 0]
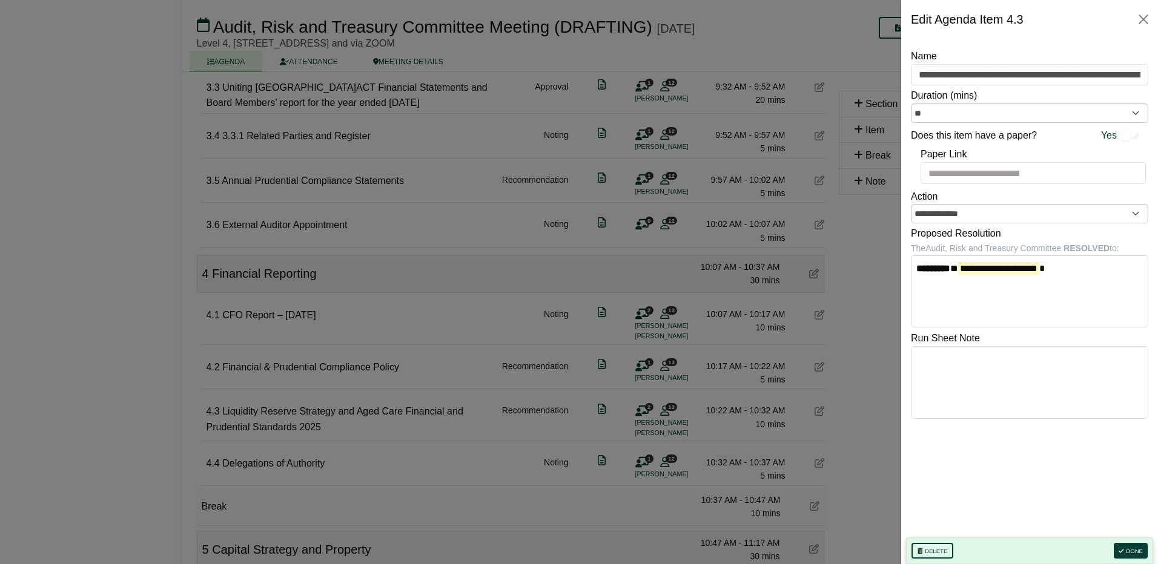
click at [379, 469] on div at bounding box center [579, 282] width 1158 height 564
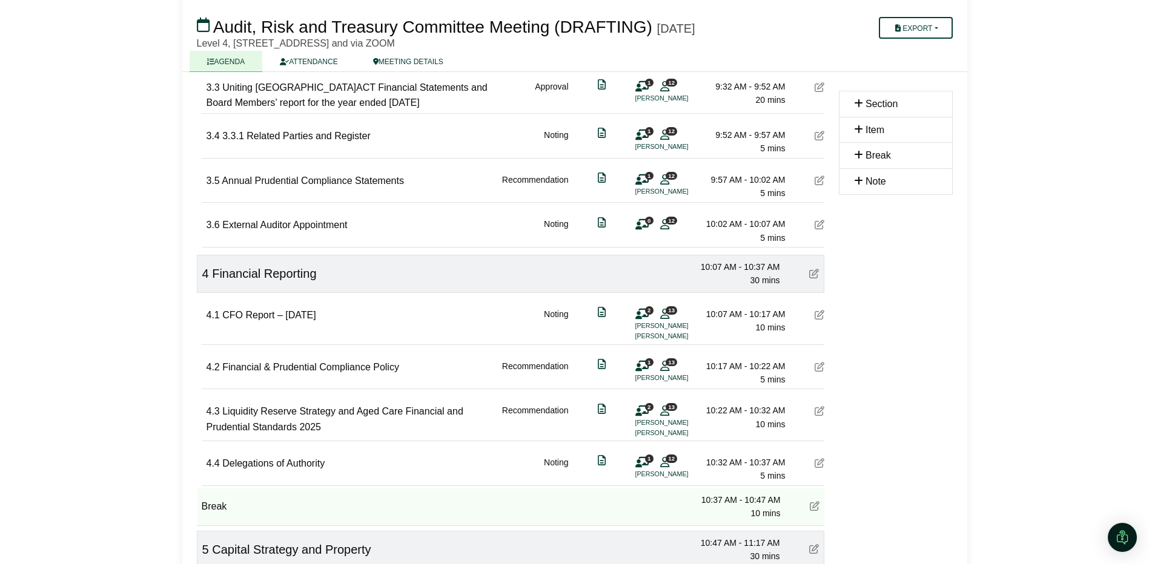
click at [822, 466] on icon at bounding box center [820, 463] width 10 height 10
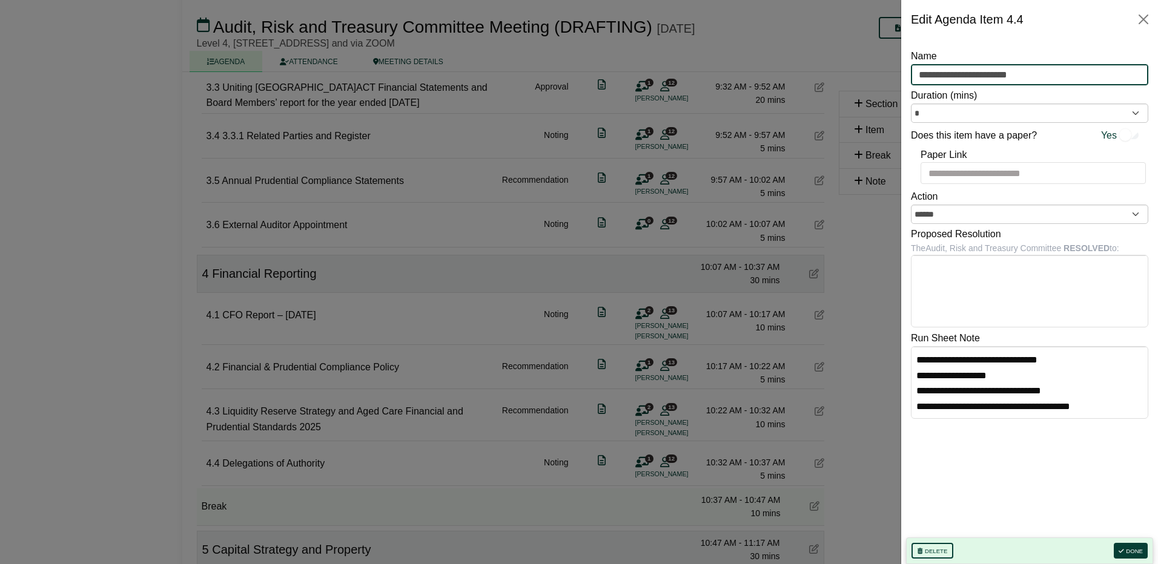
drag, startPoint x: 1009, startPoint y: 75, endPoint x: 868, endPoint y: 70, distance: 141.2
click at [423, 299] on div at bounding box center [579, 282] width 1158 height 564
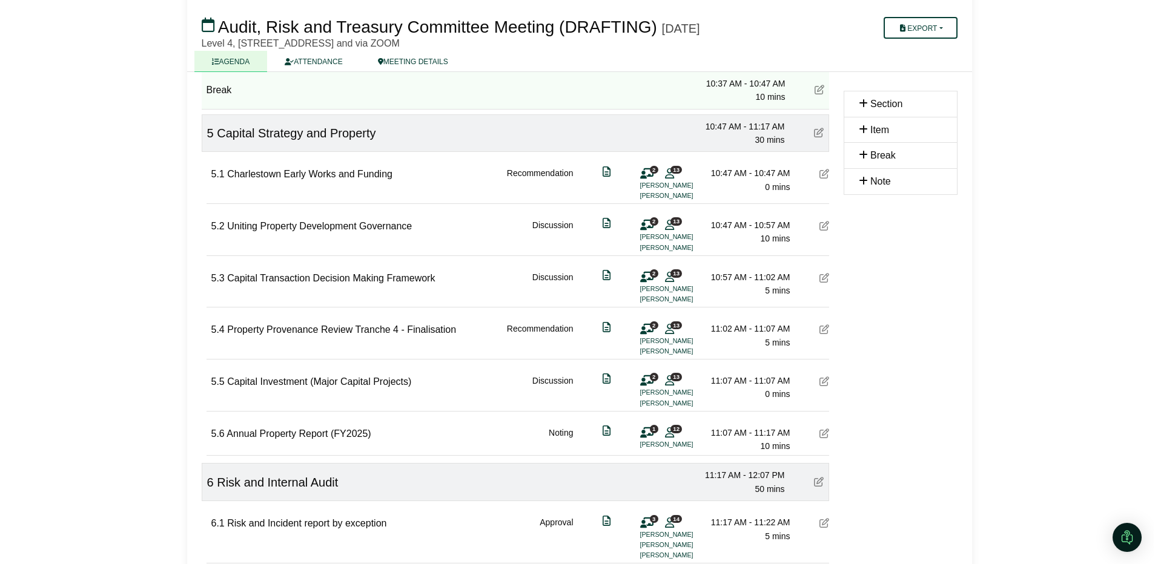
scroll to position [1090, 0]
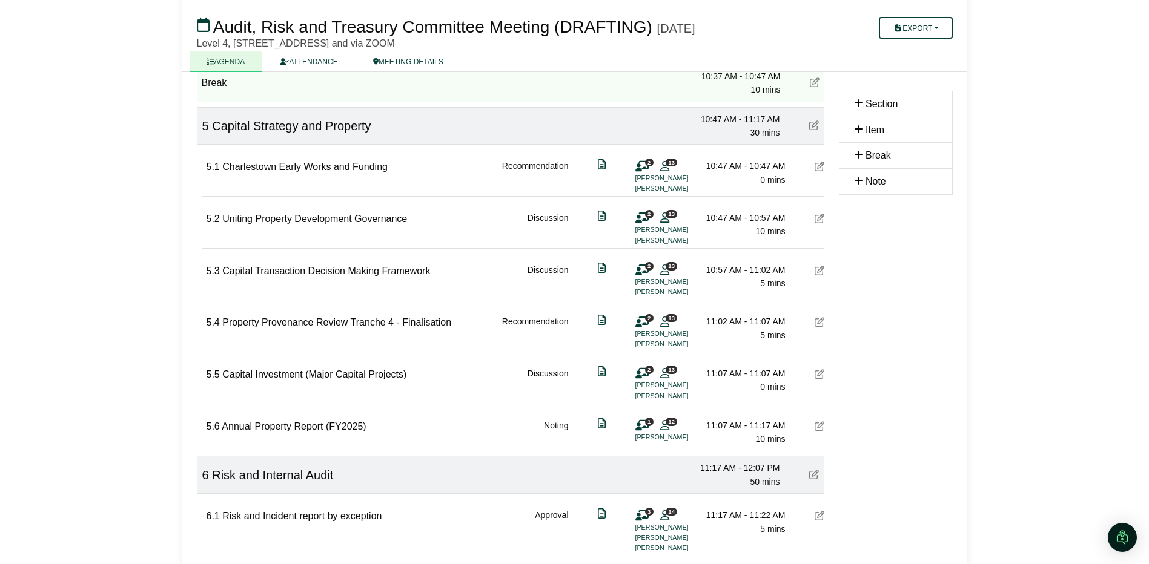
click at [822, 327] on icon at bounding box center [820, 322] width 10 height 10
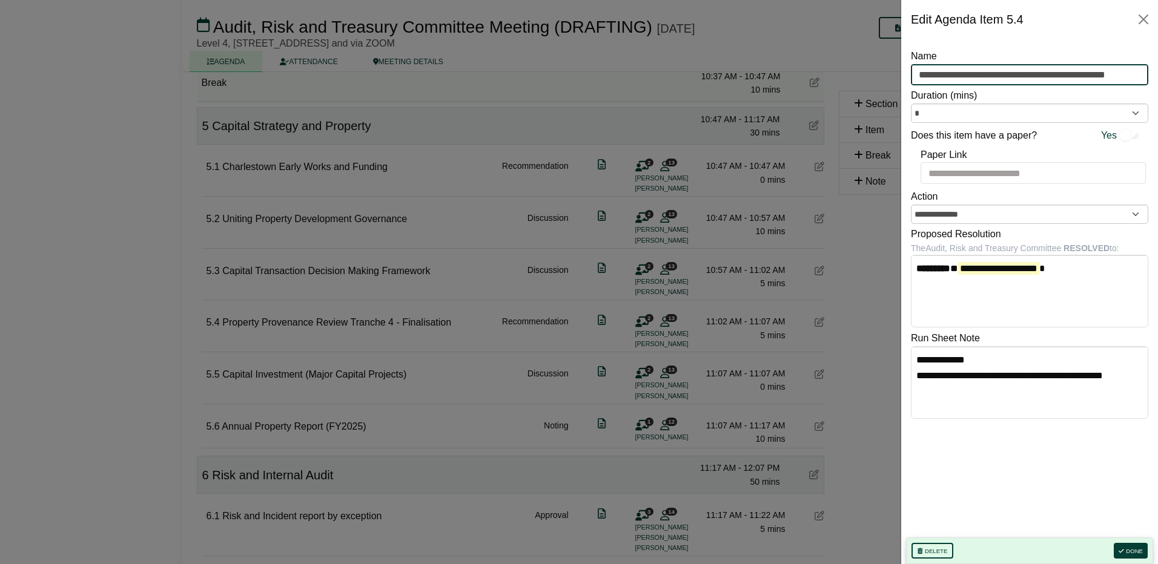
drag, startPoint x: 920, startPoint y: 76, endPoint x: 1092, endPoint y: 71, distance: 172.0
click at [1092, 71] on input "**********" at bounding box center [1029, 75] width 237 height 22
click at [457, 285] on div at bounding box center [579, 282] width 1158 height 564
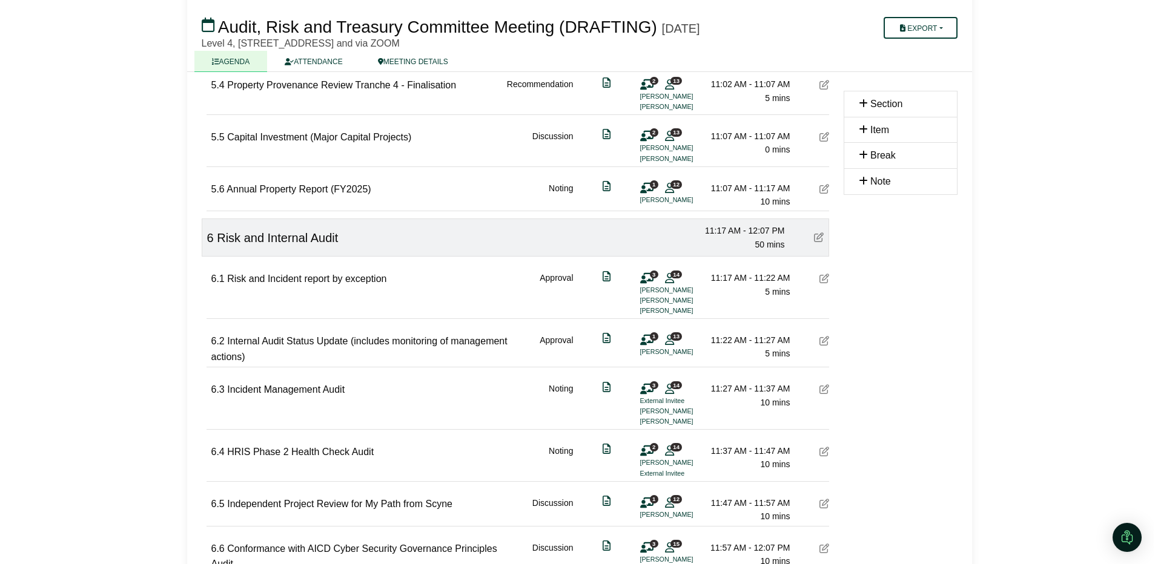
scroll to position [1332, 0]
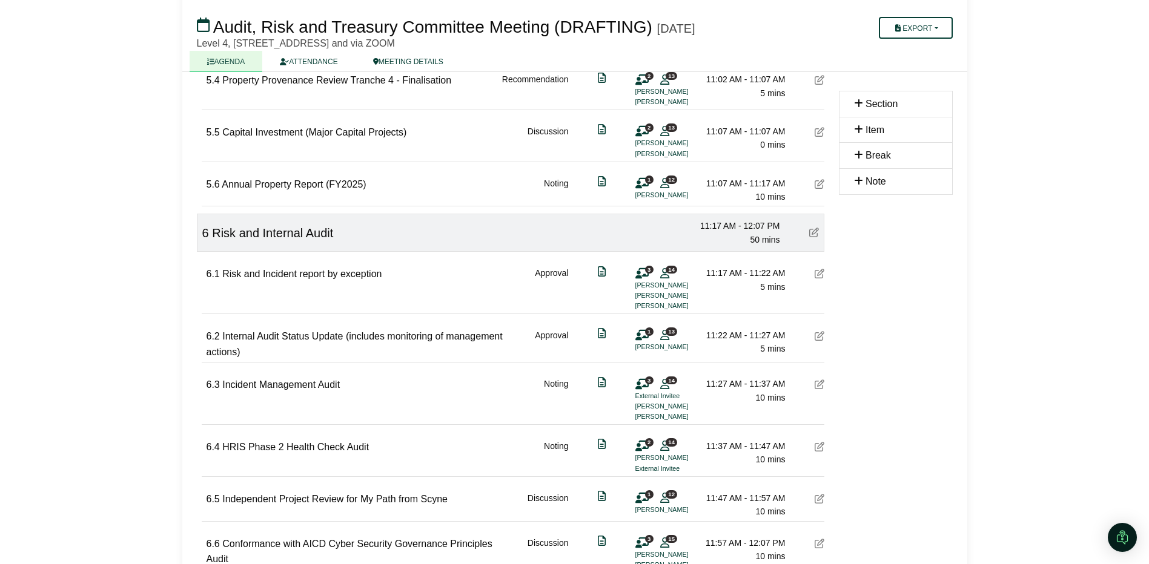
click at [819, 277] on icon at bounding box center [820, 274] width 10 height 10
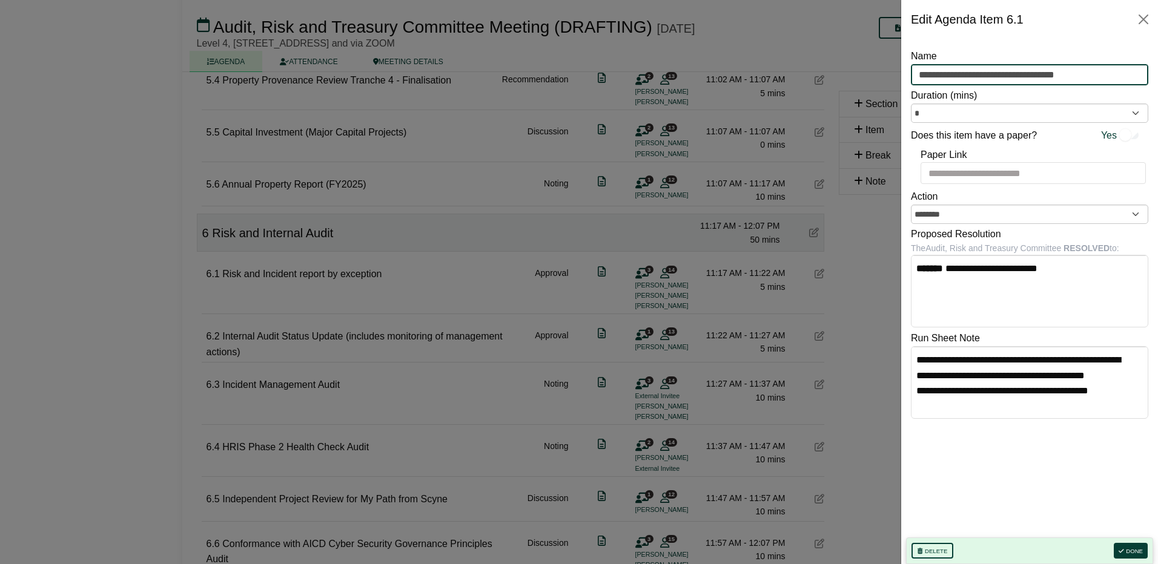
drag, startPoint x: 1086, startPoint y: 73, endPoint x: 881, endPoint y: 78, distance: 205.4
click at [1128, 547] on button "Done" at bounding box center [1131, 551] width 34 height 16
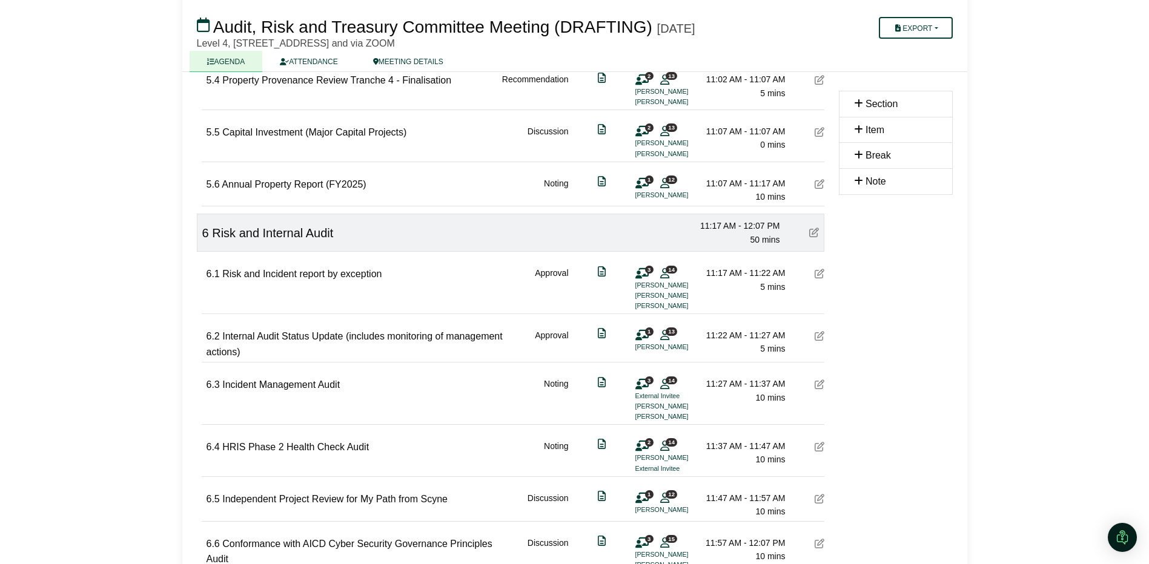
click at [225, 340] on span "Internal Audit Status Update (includes monitoring of management actions)" at bounding box center [355, 344] width 296 height 26
click at [821, 339] on icon at bounding box center [820, 336] width 10 height 10
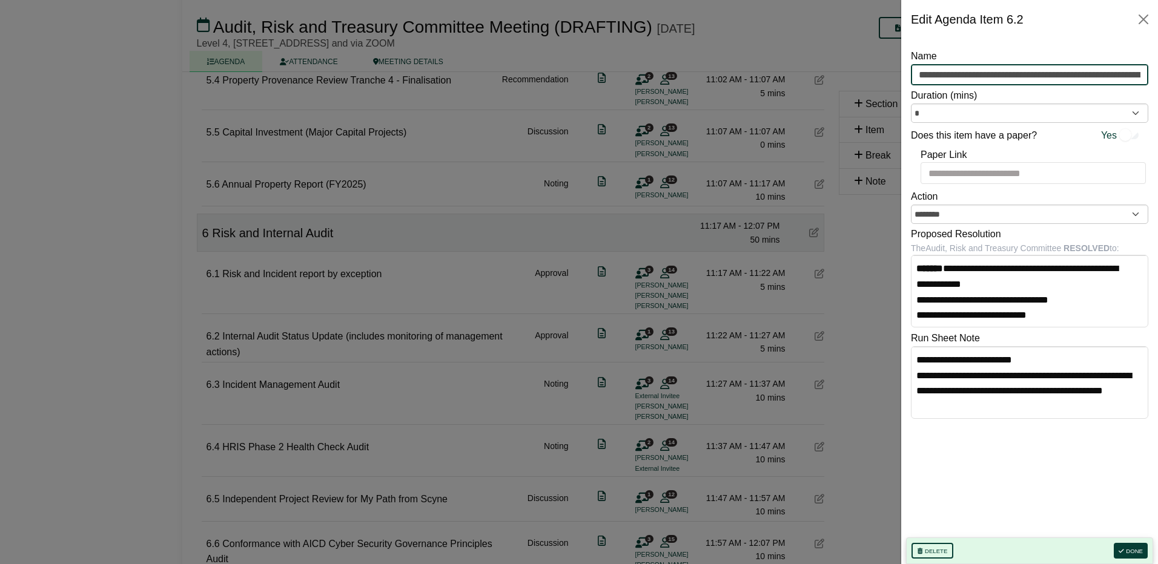
scroll to position [0, 98]
drag, startPoint x: 916, startPoint y: 74, endPoint x: 1197, endPoint y: 70, distance: 280.4
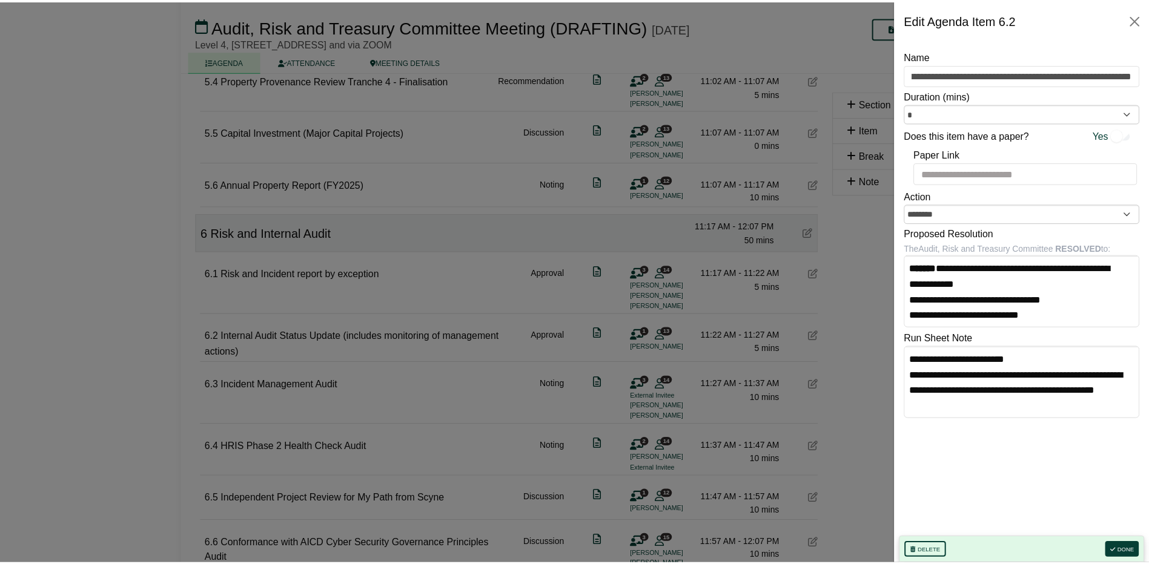
scroll to position [0, 0]
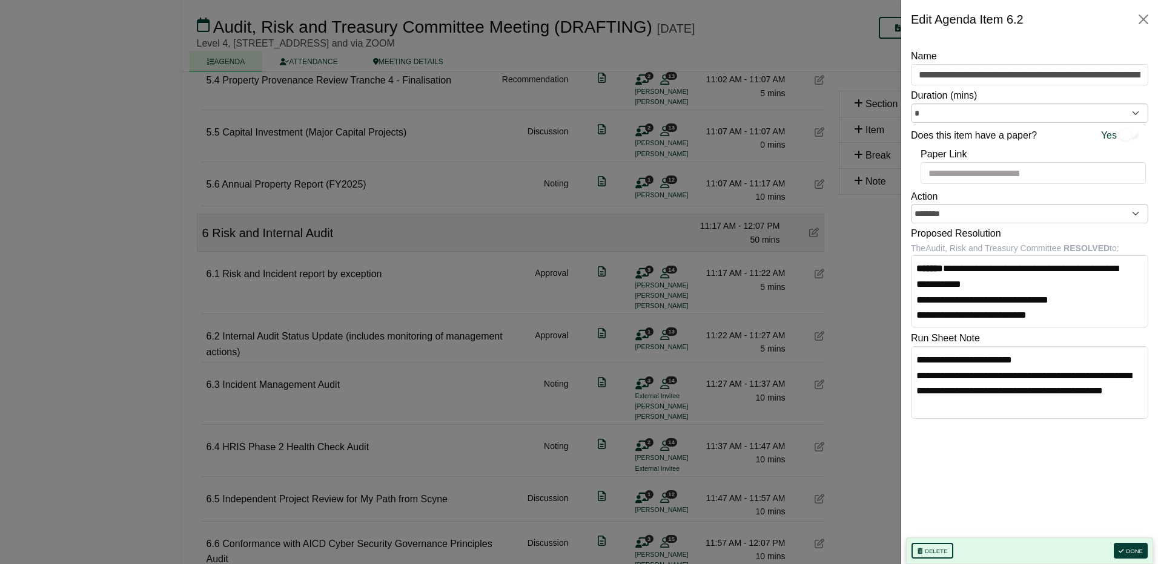
click at [455, 385] on div at bounding box center [579, 282] width 1158 height 564
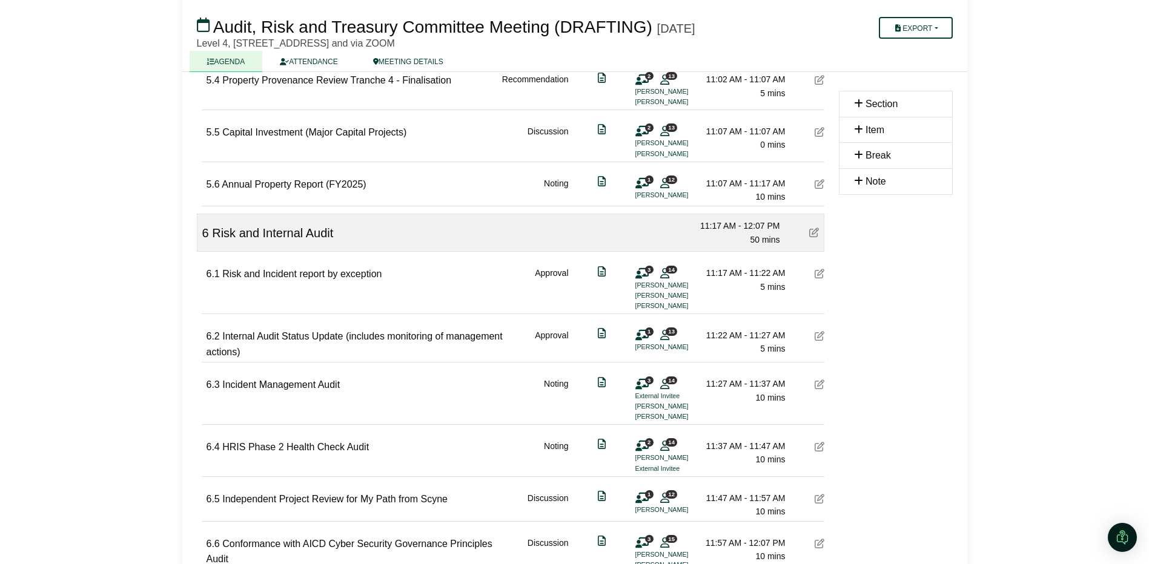
click at [820, 389] on icon at bounding box center [820, 385] width 10 height 10
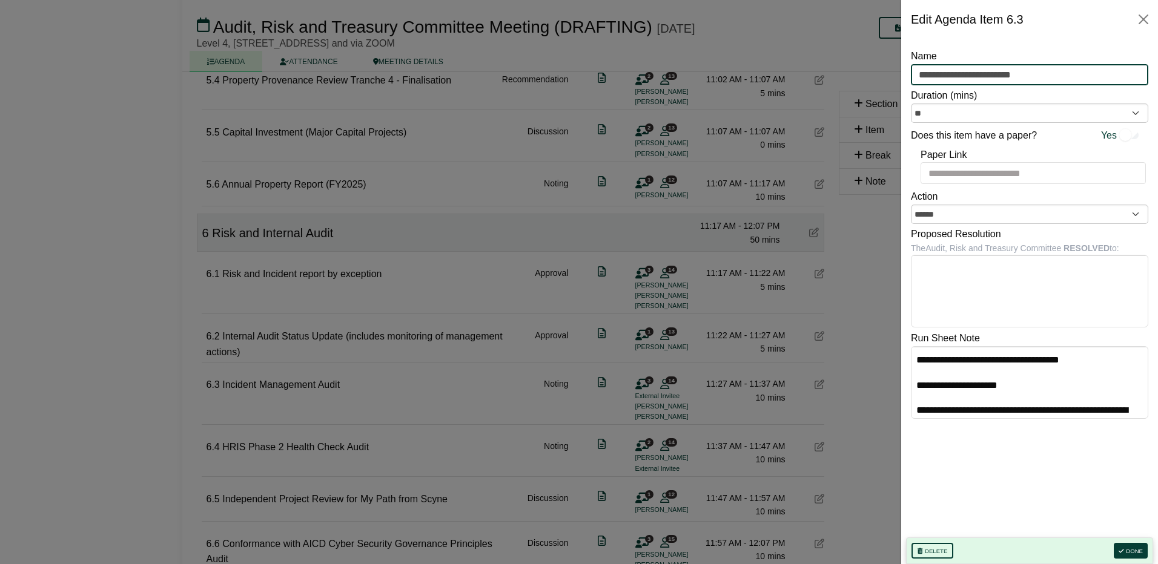
drag, startPoint x: 1047, startPoint y: 70, endPoint x: 838, endPoint y: 73, distance: 209.0
click at [1131, 550] on button "Done" at bounding box center [1131, 551] width 34 height 16
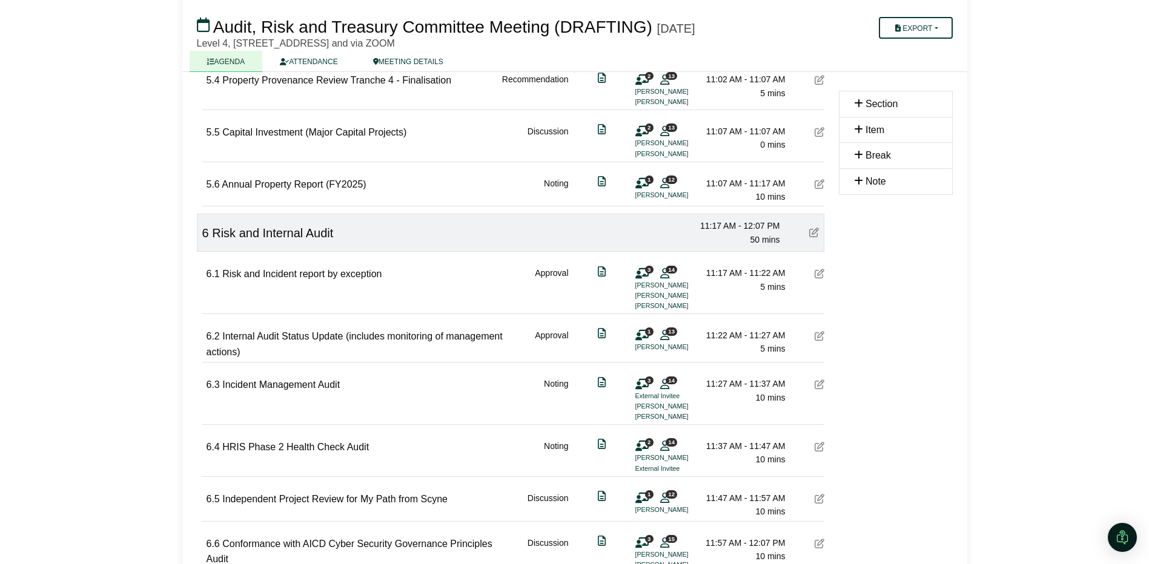
click at [820, 449] on icon at bounding box center [820, 447] width 10 height 10
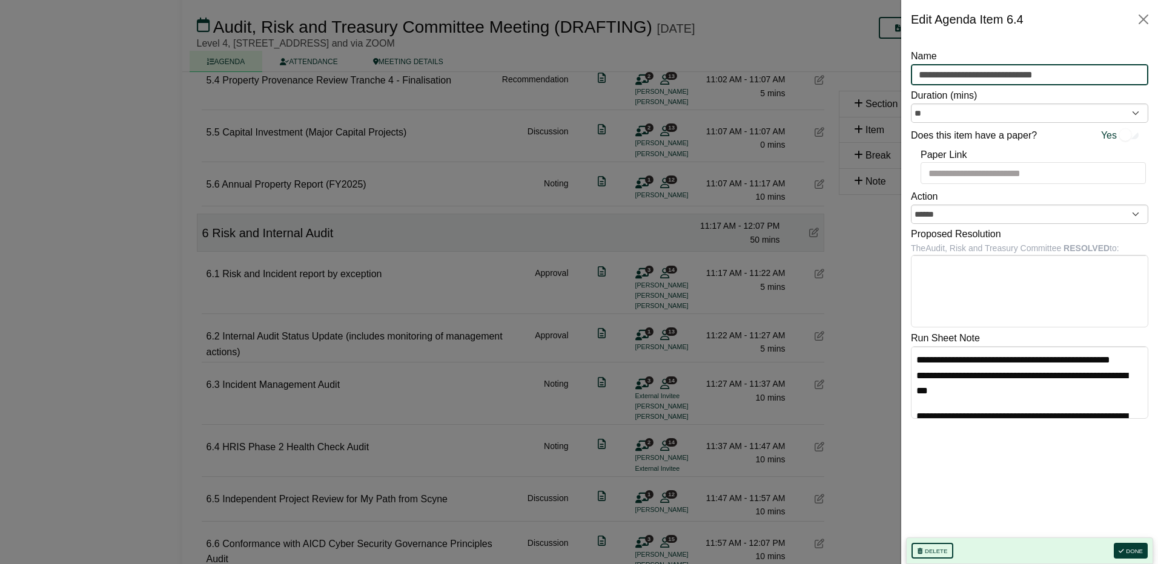
drag, startPoint x: 1067, startPoint y: 73, endPoint x: 863, endPoint y: 81, distance: 204.3
click at [432, 371] on div at bounding box center [579, 282] width 1158 height 564
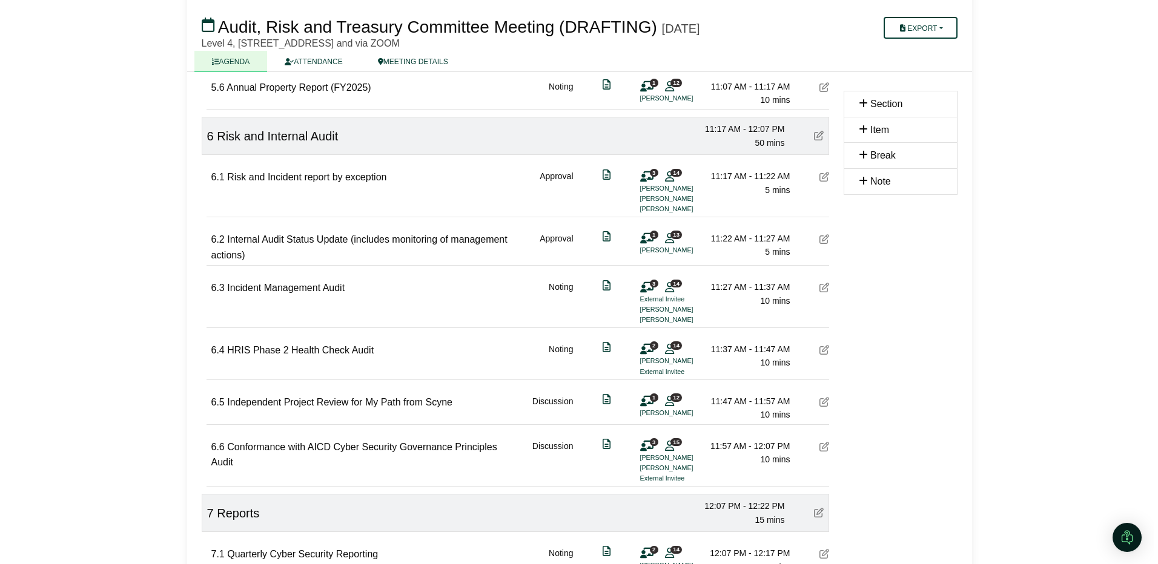
scroll to position [1453, 0]
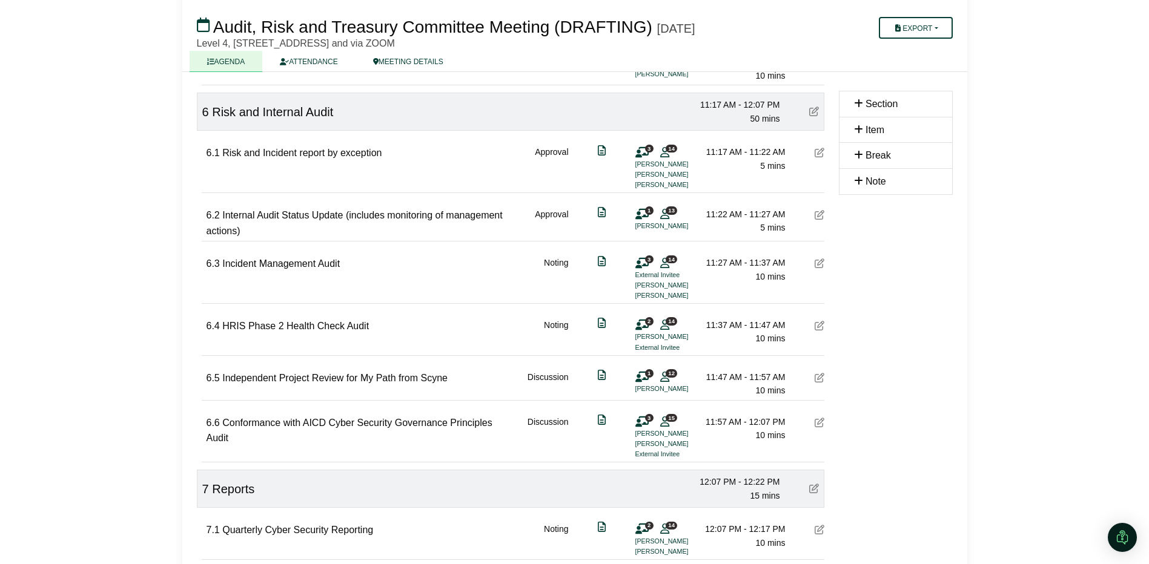
click at [819, 382] on icon at bounding box center [820, 378] width 10 height 10
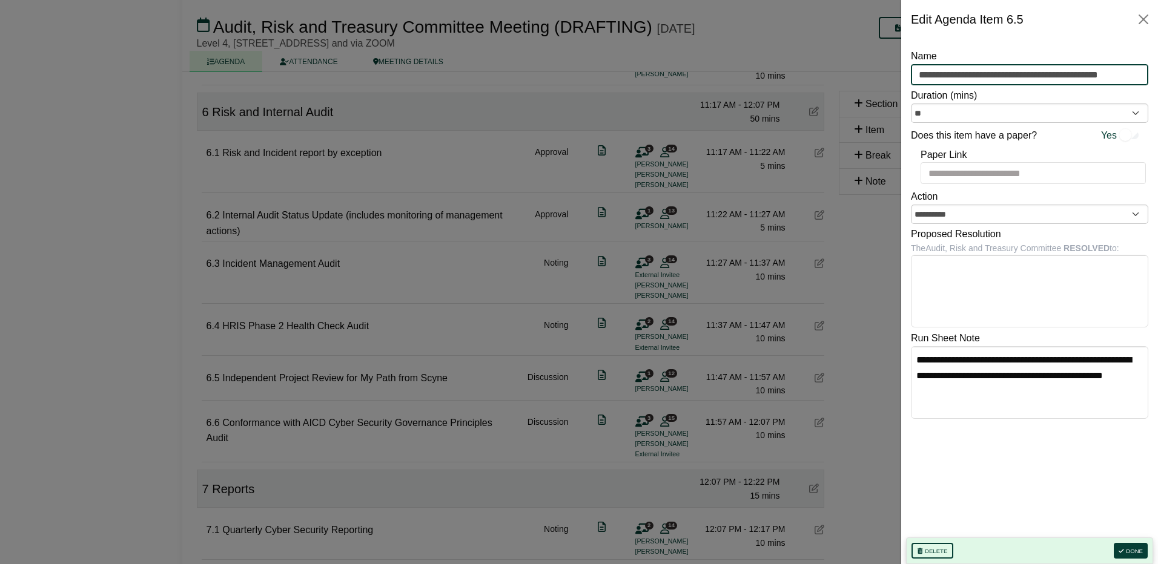
scroll to position [0, 1]
drag, startPoint x: 919, startPoint y: 73, endPoint x: 1252, endPoint y: 64, distance: 333.2
click at [359, 449] on div at bounding box center [579, 282] width 1158 height 564
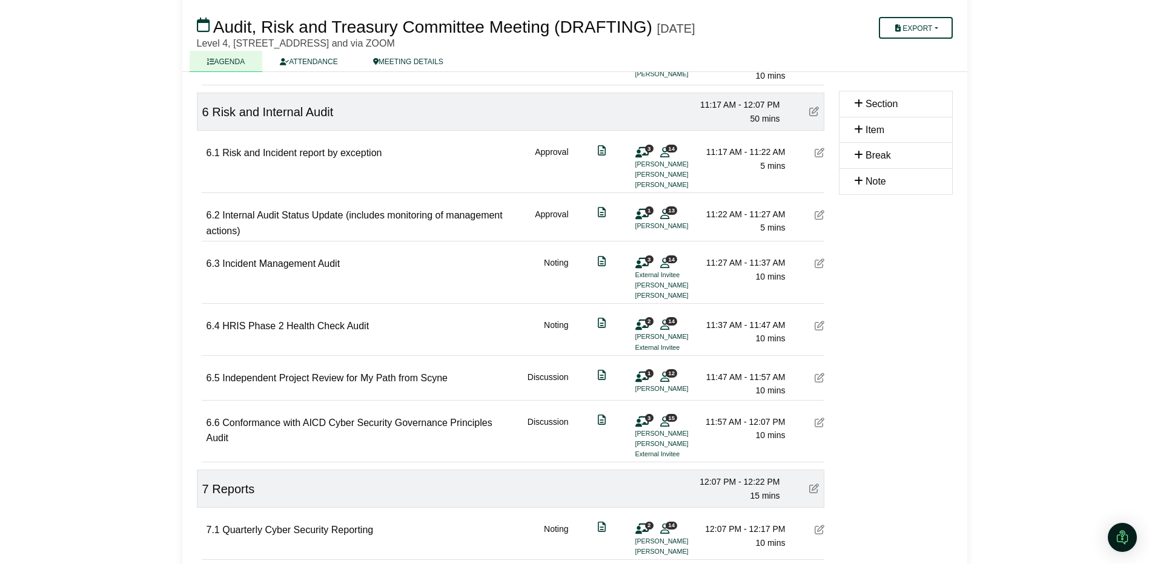
click at [374, 436] on div "6.6 Conformance with AICD Cyber Security Governance Principles Audit" at bounding box center [353, 437] width 292 height 45
click at [822, 428] on icon at bounding box center [820, 423] width 10 height 10
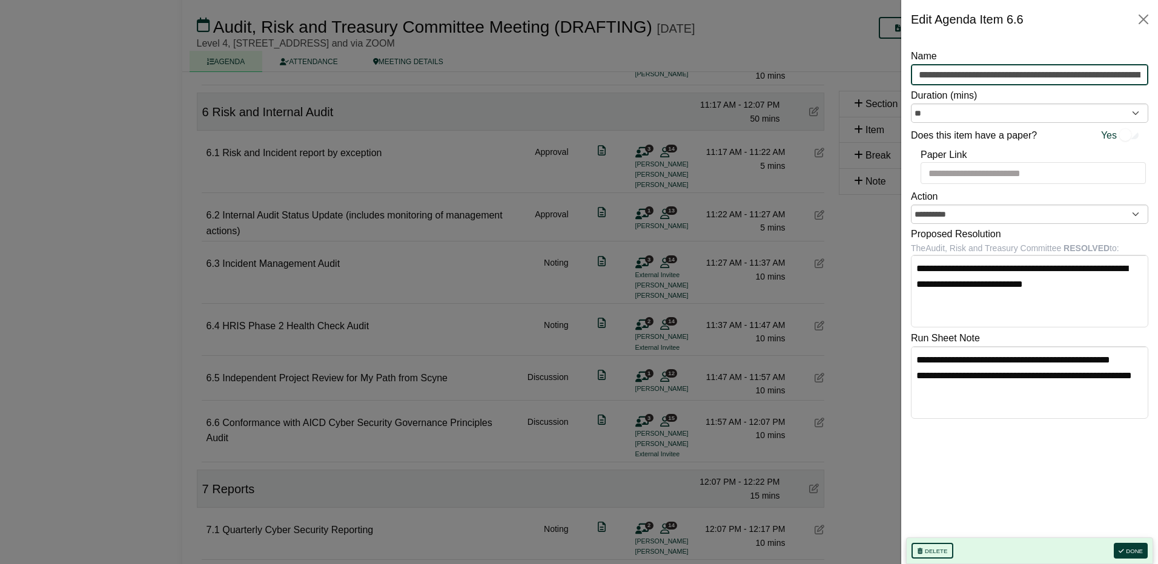
scroll to position [0, 69]
drag, startPoint x: 917, startPoint y: 73, endPoint x: 1263, endPoint y: 72, distance: 345.8
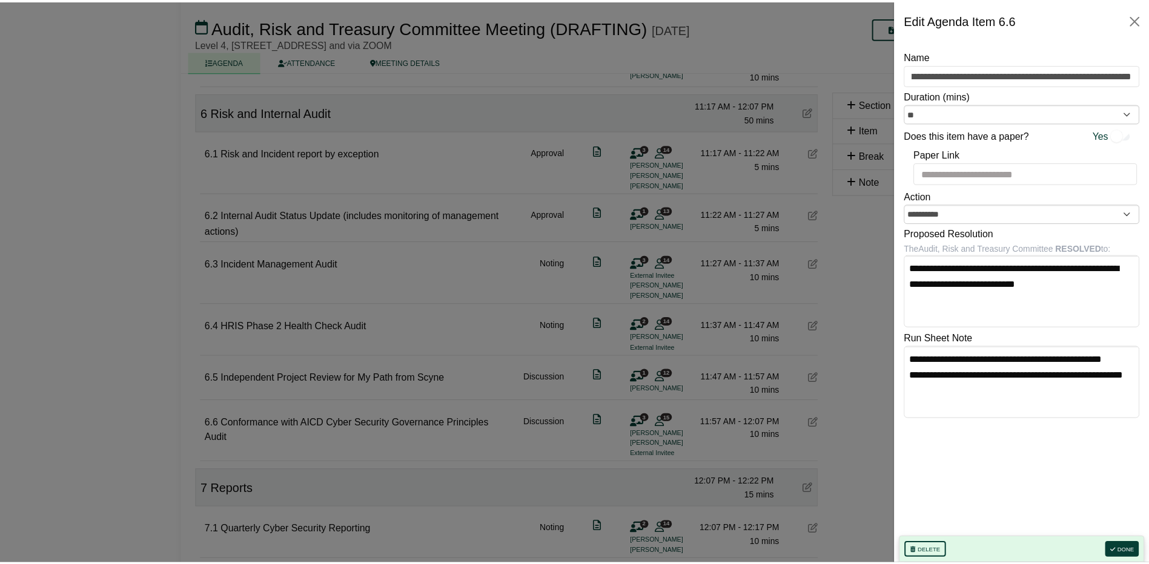
scroll to position [0, 0]
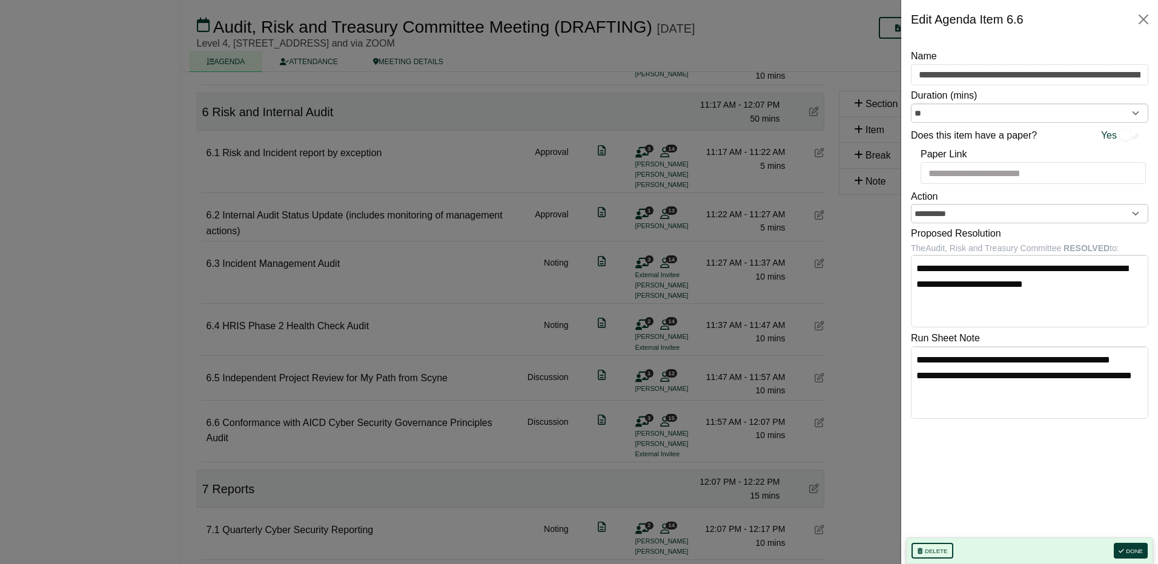
click at [397, 429] on div at bounding box center [579, 282] width 1158 height 564
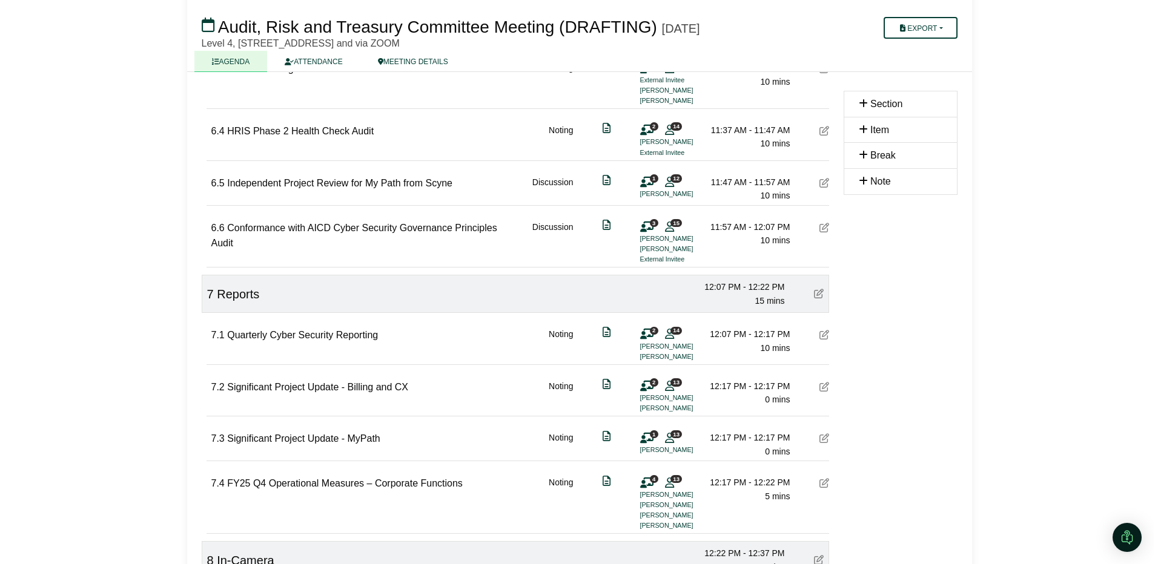
scroll to position [1756, 0]
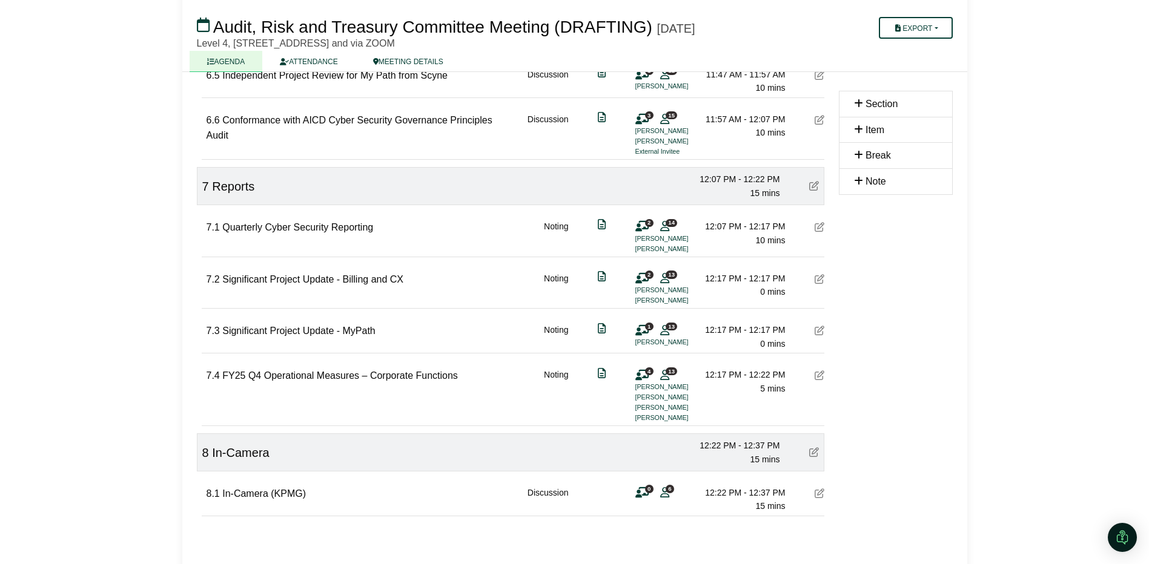
click at [823, 227] on icon at bounding box center [820, 227] width 10 height 10
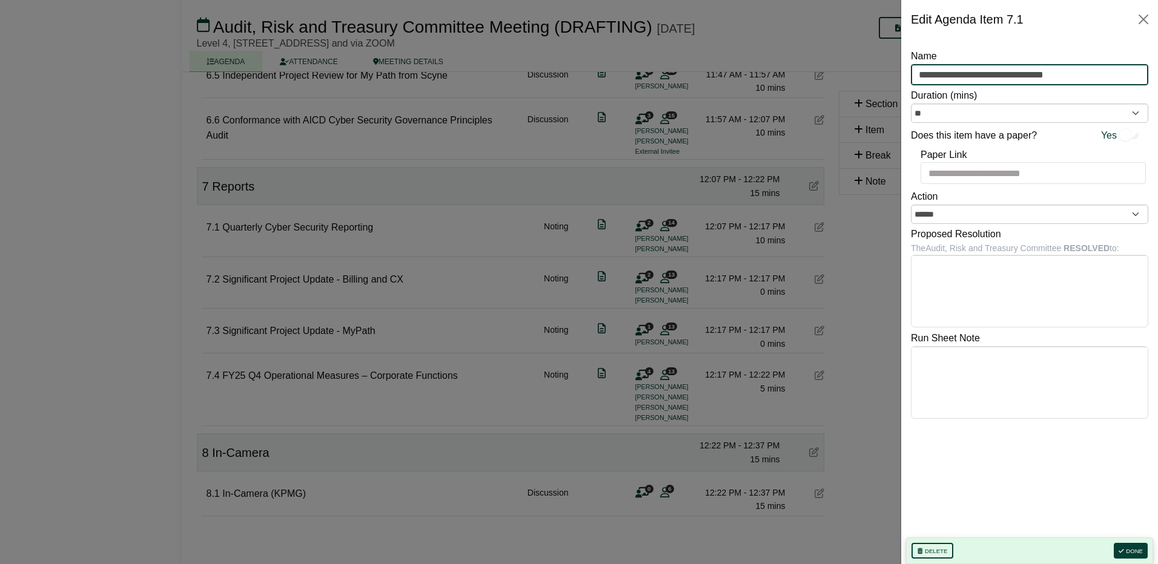
drag, startPoint x: 1077, startPoint y: 76, endPoint x: 866, endPoint y: 72, distance: 210.8
click at [441, 368] on div at bounding box center [579, 282] width 1158 height 564
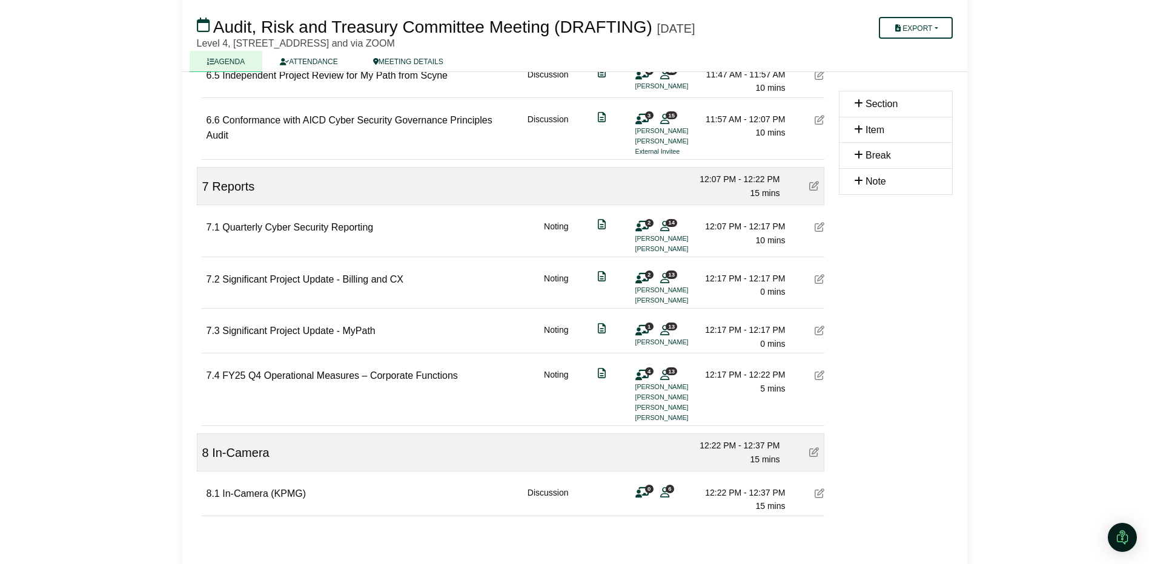
click at [821, 283] on icon at bounding box center [820, 279] width 10 height 10
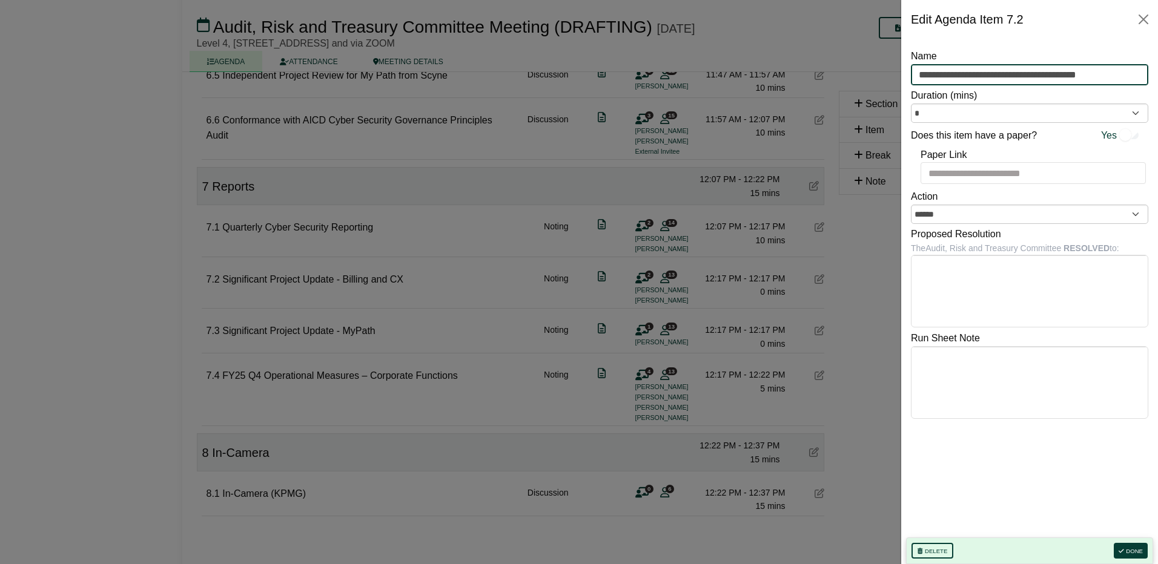
drag, startPoint x: 1114, startPoint y: 76, endPoint x: 902, endPoint y: 71, distance: 211.4
click at [902, 71] on div "**********" at bounding box center [1029, 302] width 257 height 526
click at [394, 309] on div at bounding box center [579, 282] width 1158 height 564
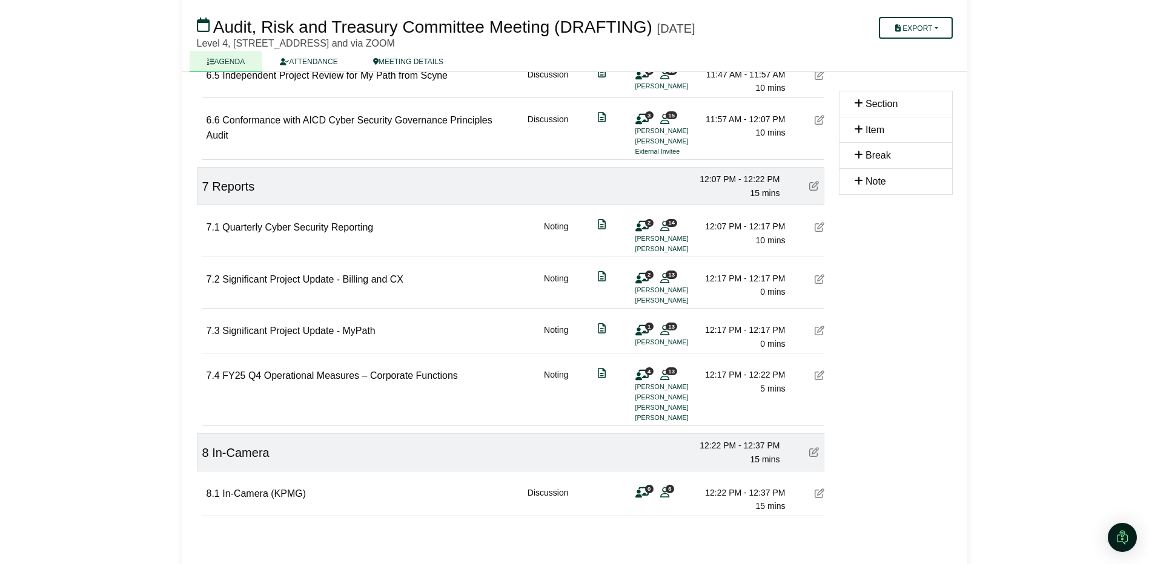
click at [820, 334] on icon at bounding box center [820, 331] width 10 height 10
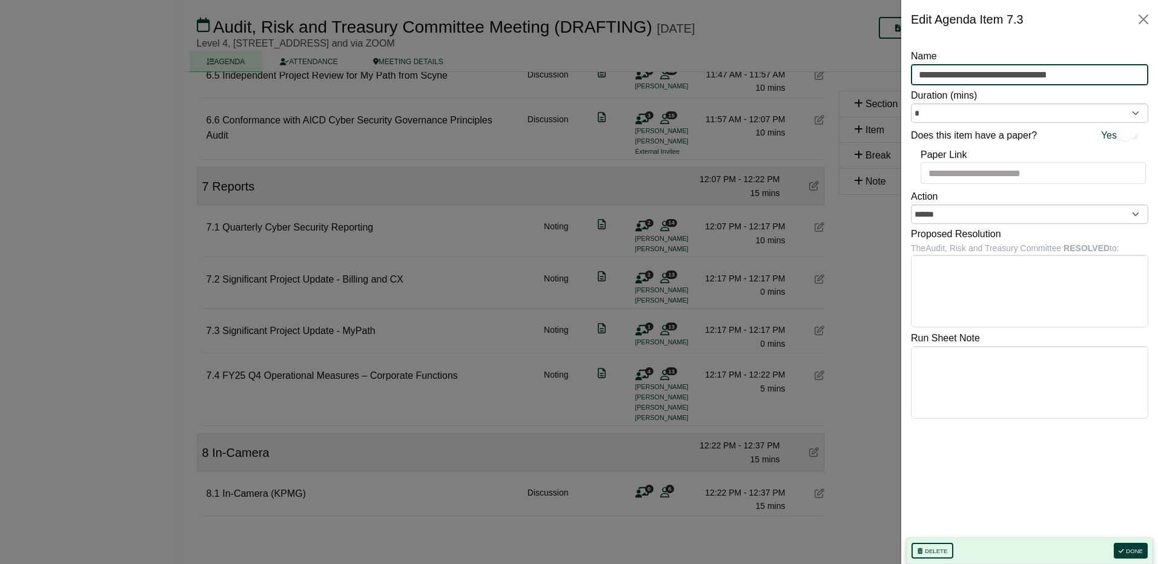
drag, startPoint x: 1082, startPoint y: 70, endPoint x: 824, endPoint y: 71, distance: 258.0
click at [411, 424] on div at bounding box center [579, 282] width 1158 height 564
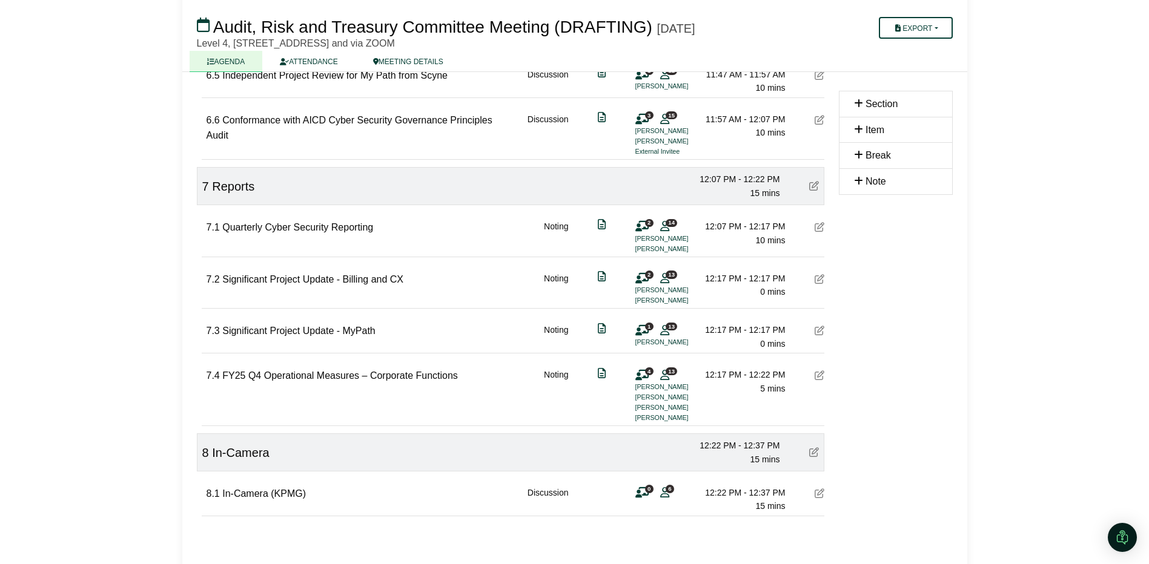
click at [818, 377] on icon at bounding box center [820, 376] width 10 height 10
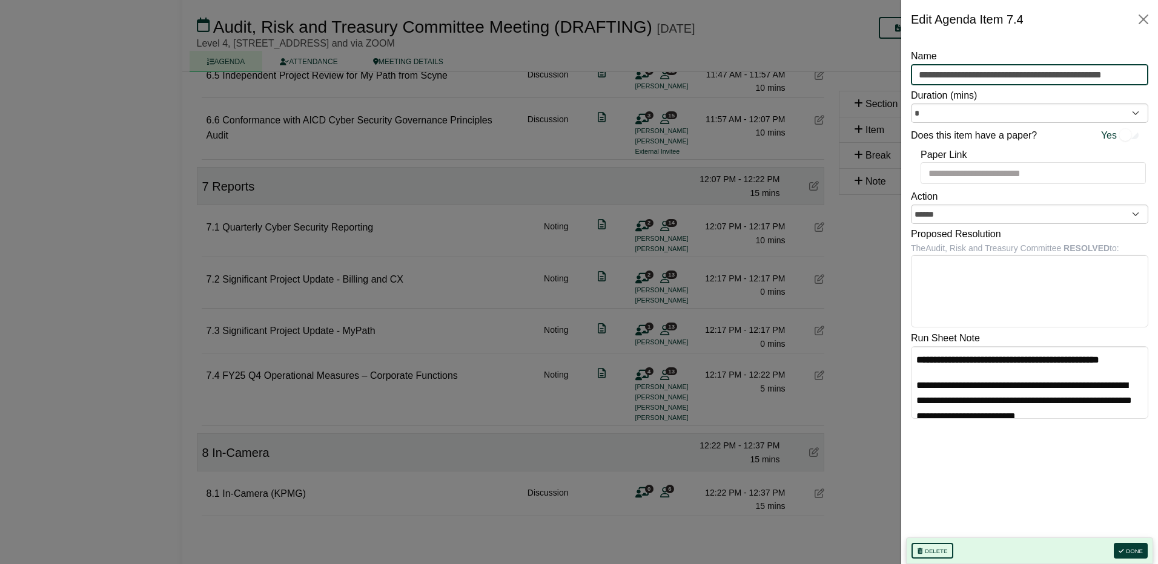
scroll to position [0, 10]
drag, startPoint x: 918, startPoint y: 75, endPoint x: 1255, endPoint y: 74, distance: 337.3
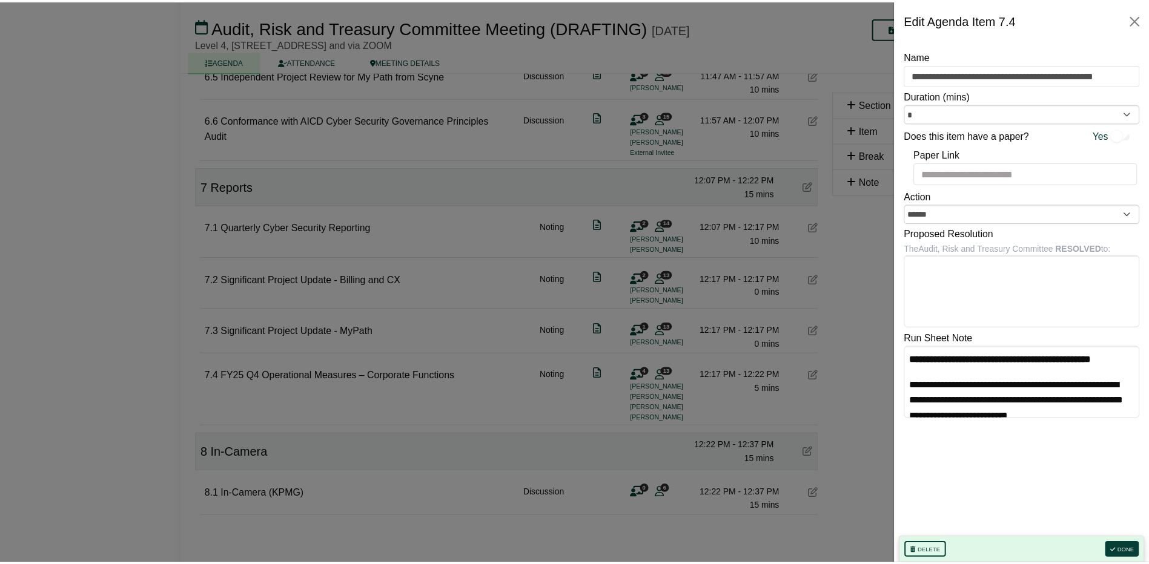
scroll to position [0, 0]
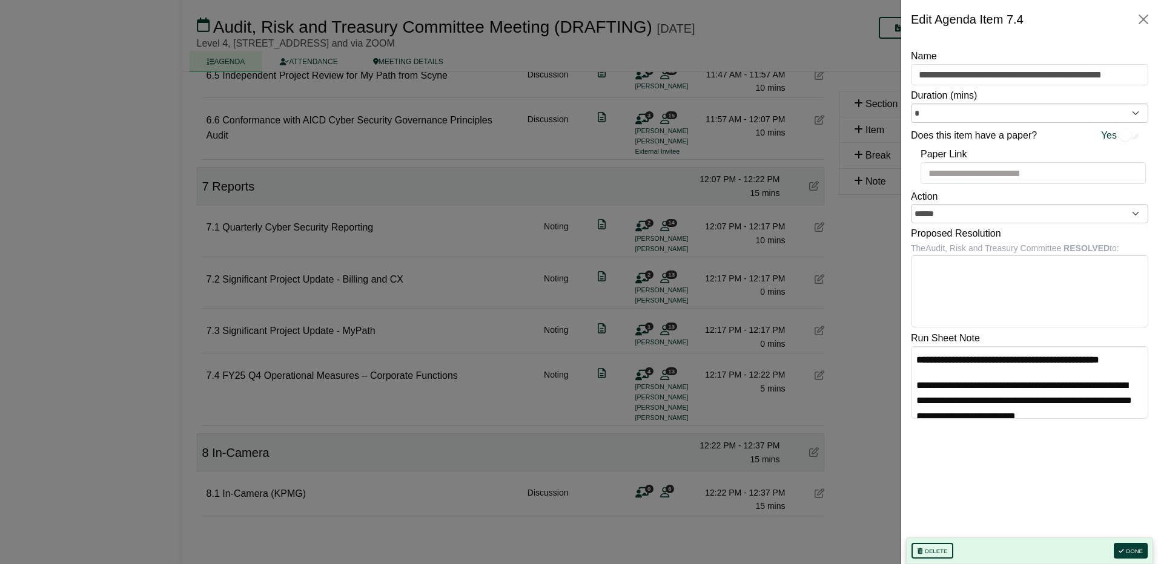
click at [389, 275] on div at bounding box center [579, 282] width 1158 height 564
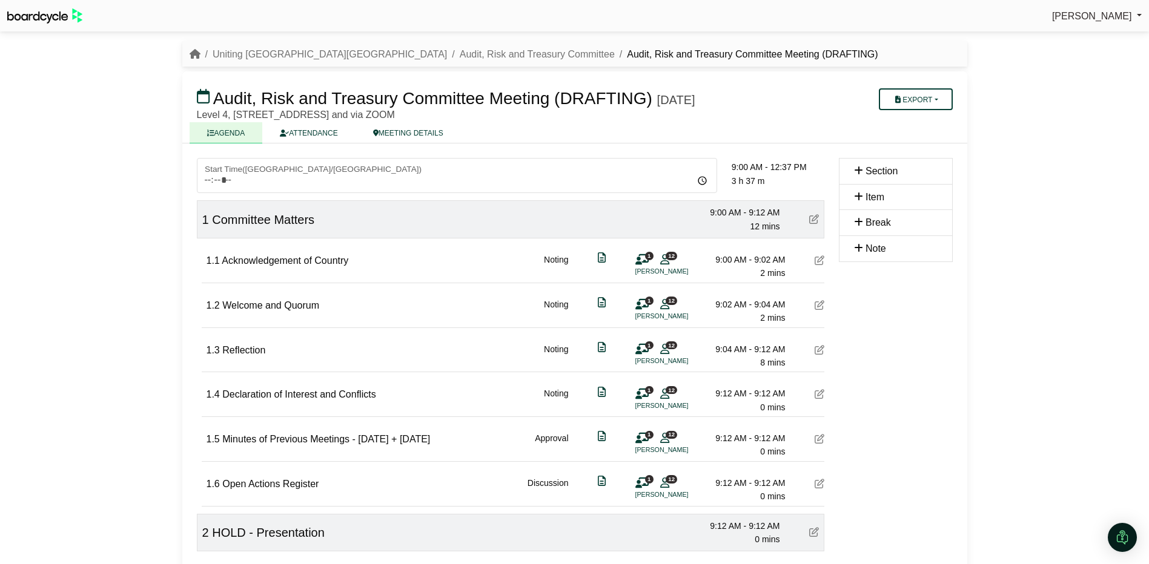
scroll to position [1756, 0]
